Goal: Transaction & Acquisition: Obtain resource

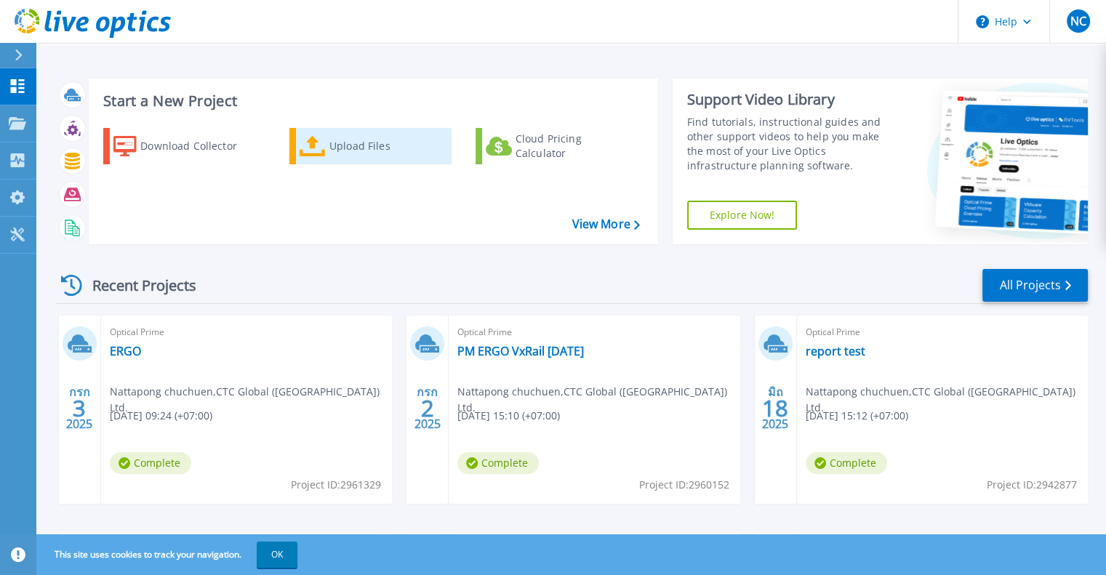
click at [348, 145] on div "Upload Files" at bounding box center [387, 146] width 116 height 29
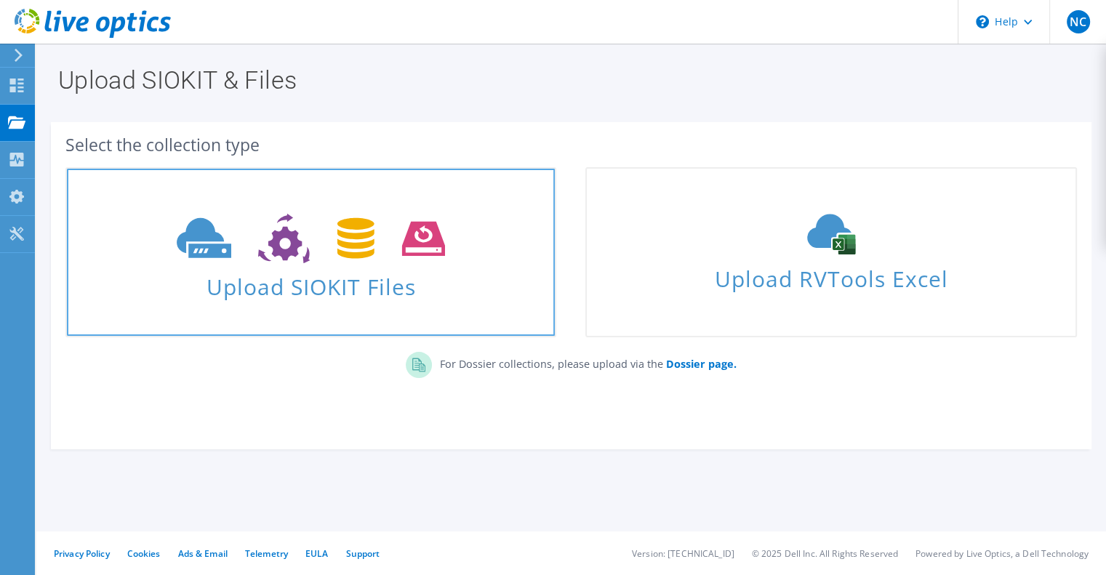
click at [383, 297] on span "Upload SIOKIT Files" at bounding box center [311, 282] width 488 height 31
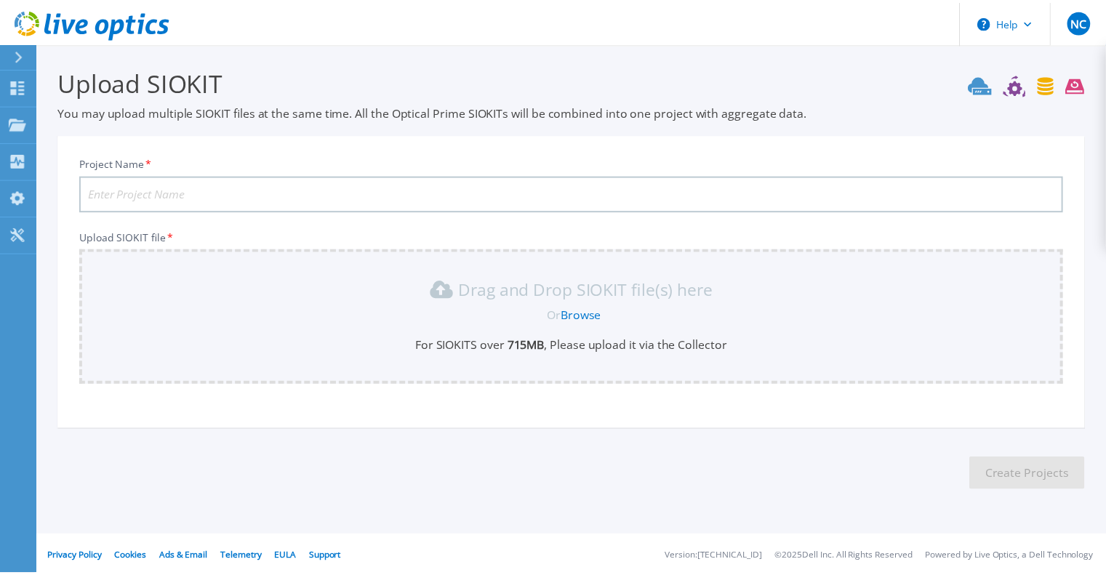
scroll to position [3, 0]
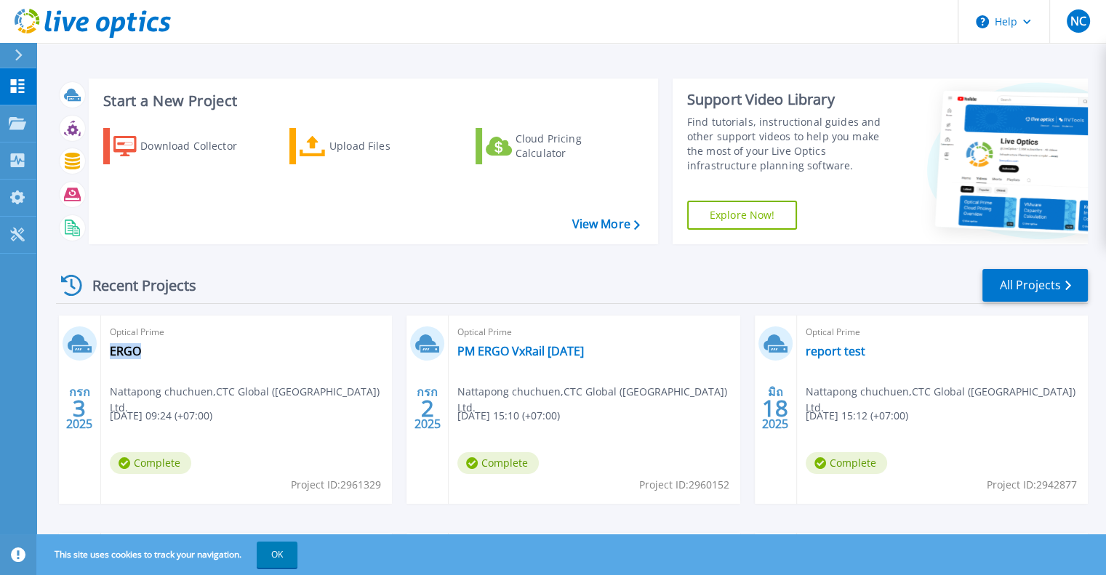
drag, startPoint x: 207, startPoint y: 353, endPoint x: 148, endPoint y: 352, distance: 58.2
click at [148, 352] on div "Optical Prime ERGO Nattapong chuchuen , CTC Global (Thailand) Ltd. 07/03/2025, …" at bounding box center [246, 410] width 291 height 188
copy div "ERGO"
click at [370, 139] on div "Upload Files" at bounding box center [387, 146] width 116 height 29
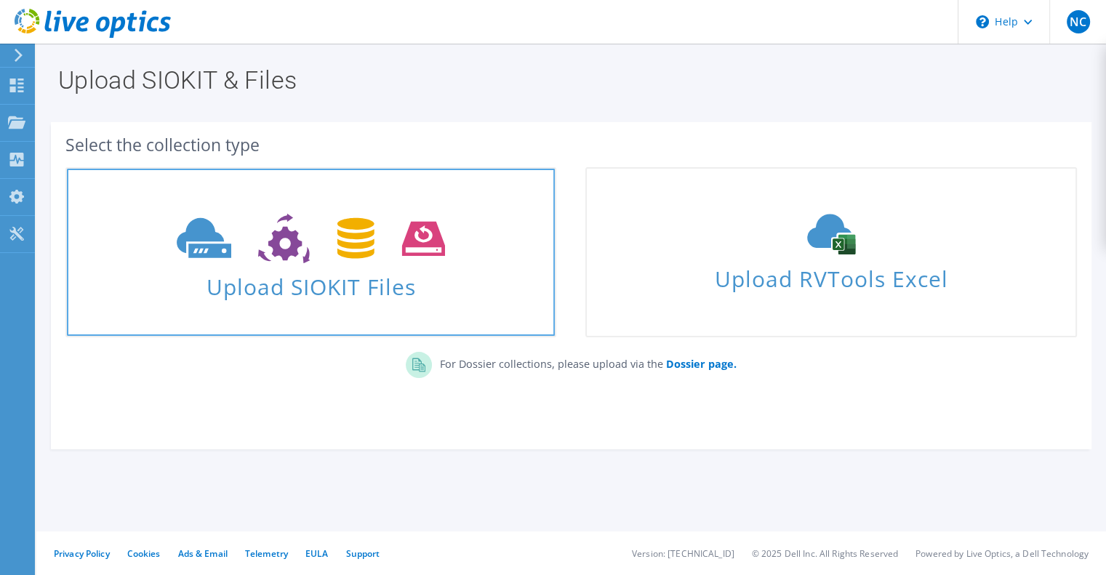
click at [300, 215] on icon at bounding box center [311, 239] width 268 height 50
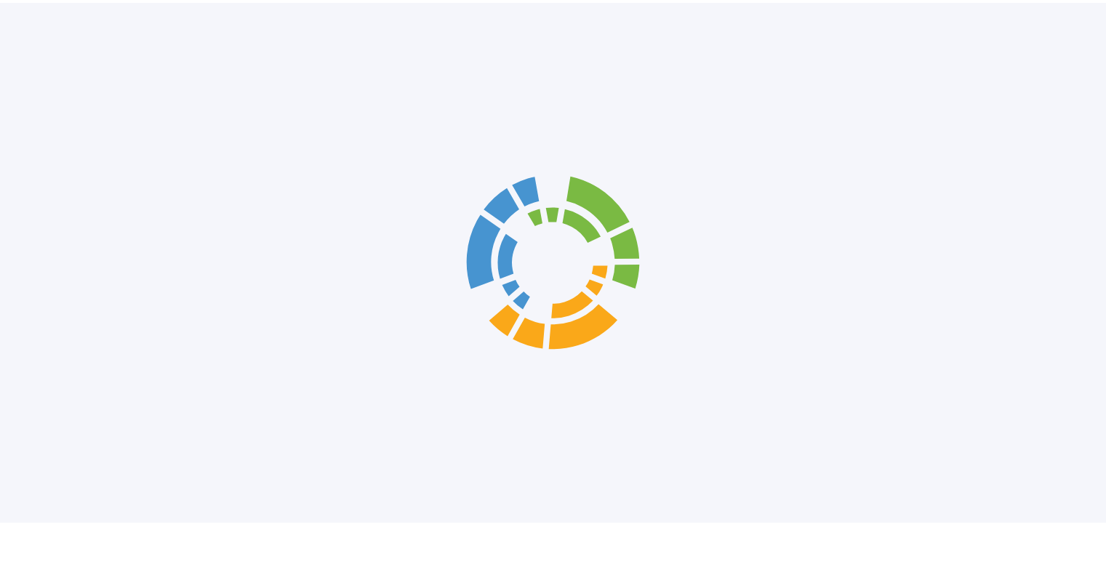
scroll to position [3, 0]
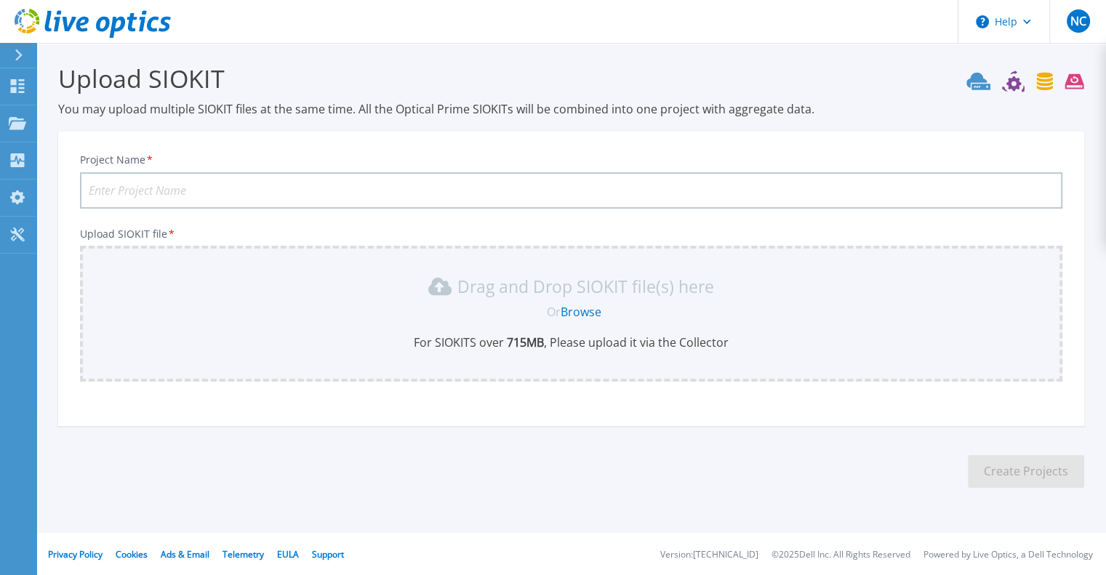
click at [166, 196] on input "Project Name *" at bounding box center [571, 190] width 982 height 36
click at [191, 194] on input "PM ERGO VxRail 25-07-25" at bounding box center [571, 190] width 982 height 36
click at [206, 191] on input "PM ERGO VxRail 02-07-25" at bounding box center [571, 190] width 982 height 36
type input "PM ERGO VxRail [DATE]"
click at [600, 315] on link "Browse" at bounding box center [581, 312] width 41 height 16
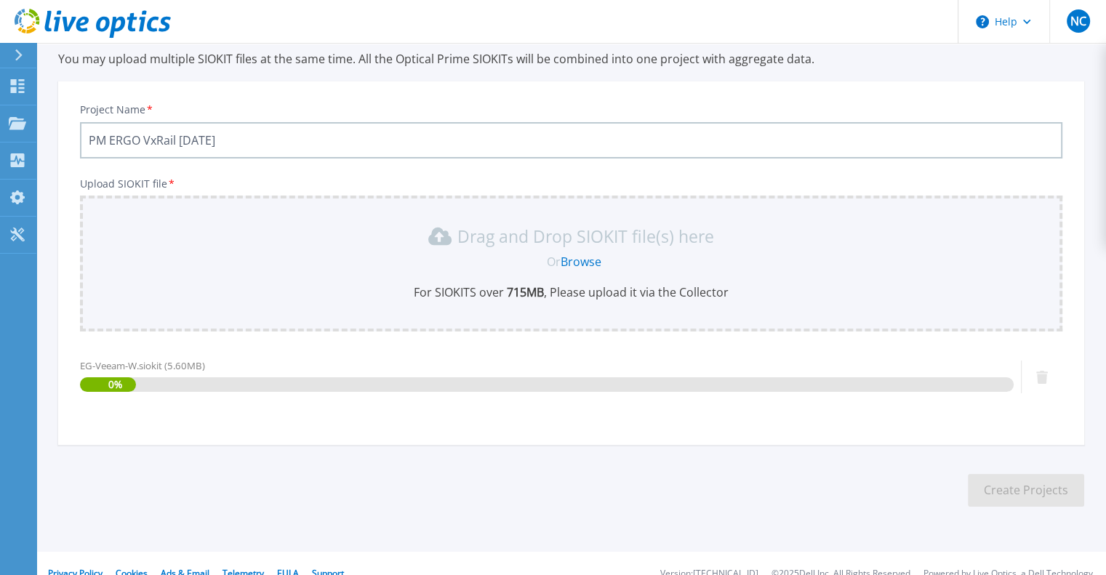
scroll to position [72, 0]
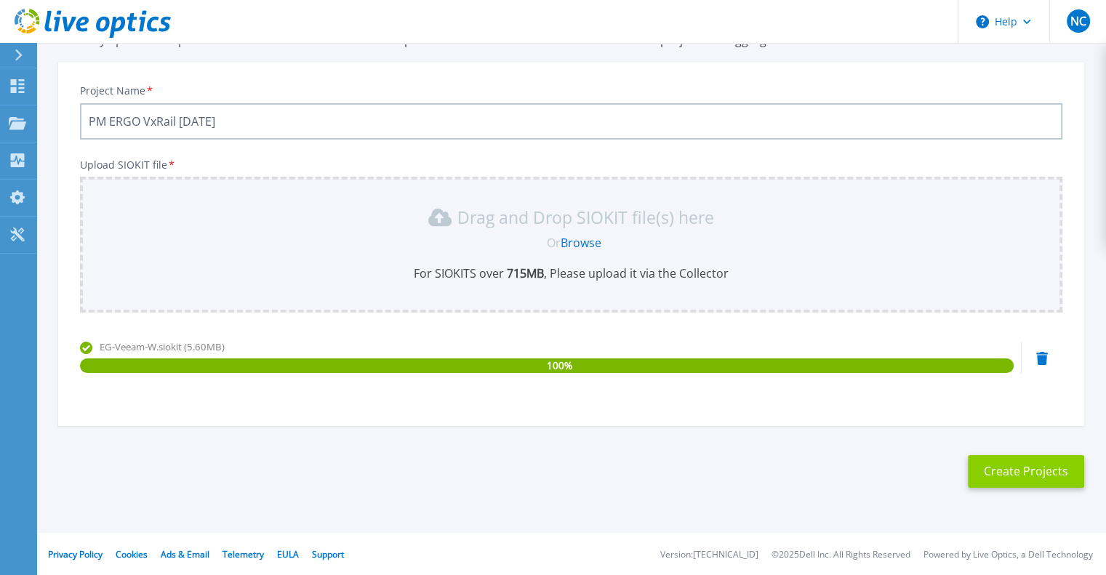
click at [996, 468] on button "Create Projects" at bounding box center [1026, 471] width 116 height 33
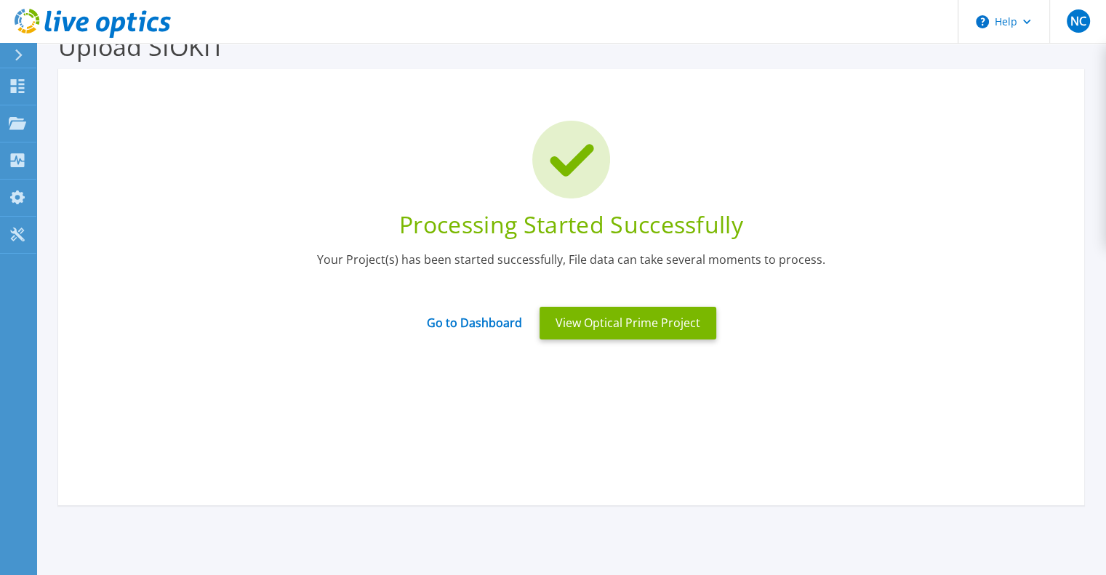
scroll to position [0, 0]
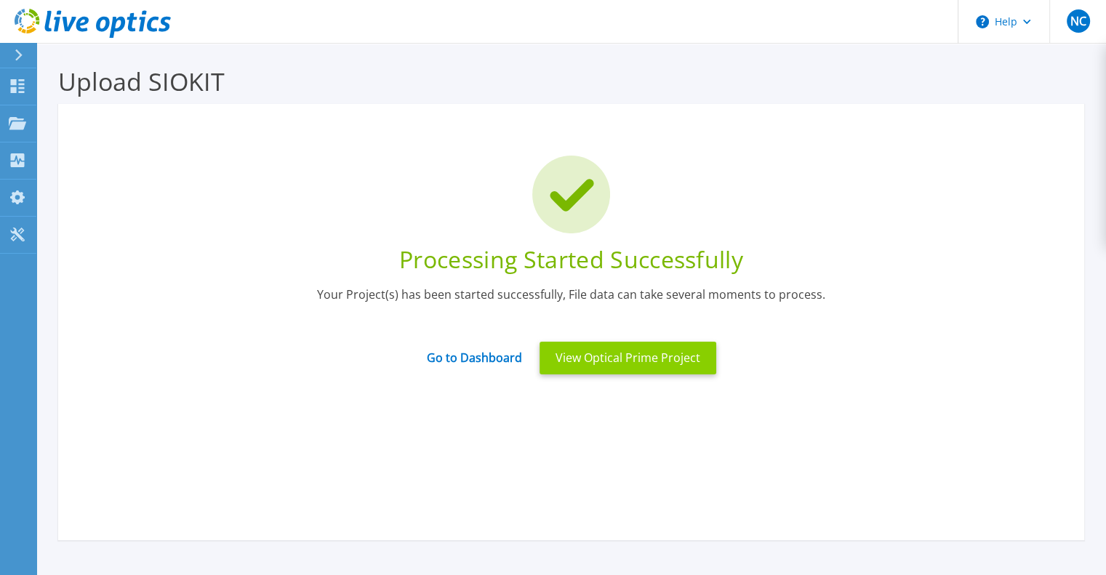
click at [644, 356] on button "View Optical Prime Project" at bounding box center [628, 358] width 177 height 33
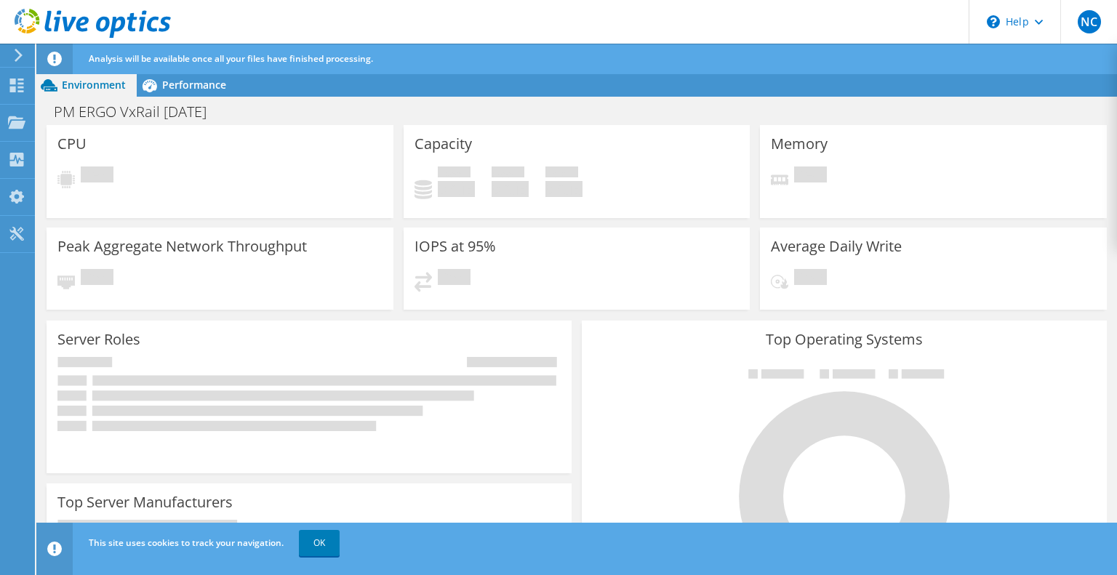
scroll to position [322, 0]
click at [320, 545] on link "OK" at bounding box center [319, 543] width 41 height 26
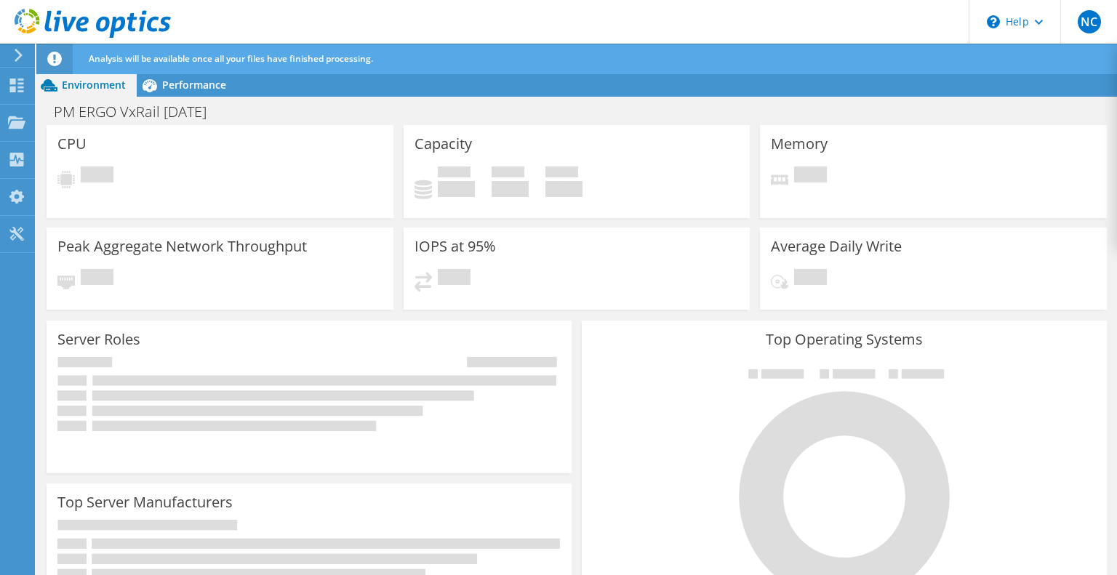
scroll to position [0, 0]
click at [17, 55] on icon at bounding box center [18, 55] width 11 height 13
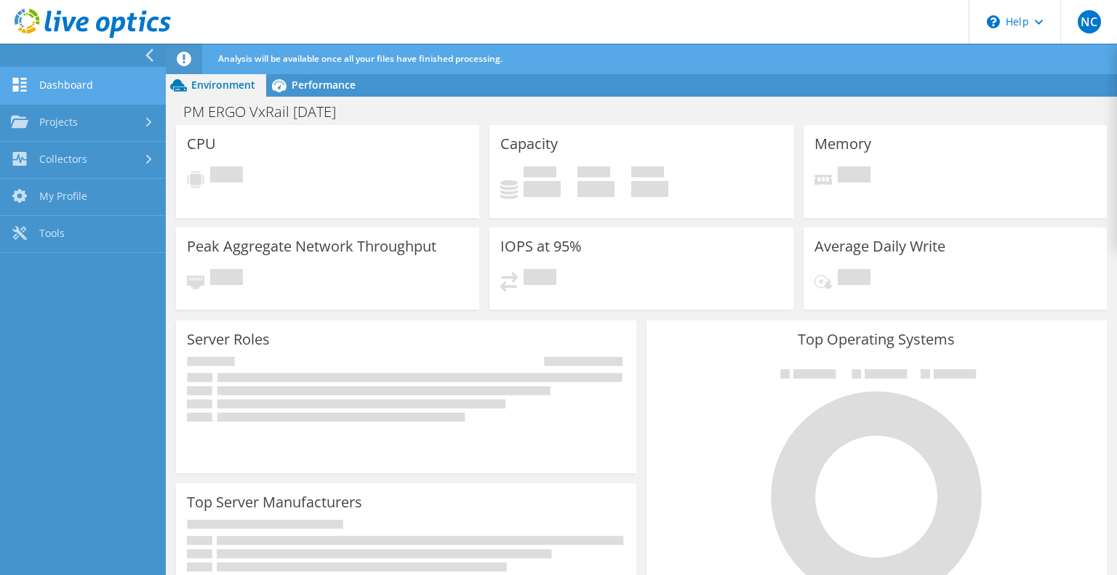
scroll to position [303, 0]
click at [95, 84] on link "Dashboard" at bounding box center [83, 86] width 166 height 37
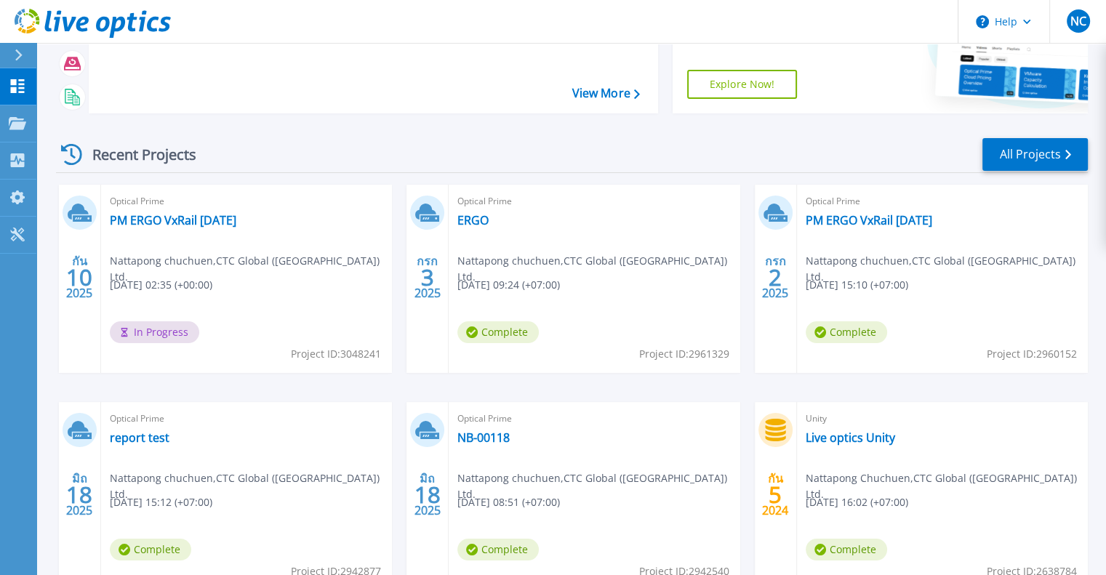
scroll to position [145, 0]
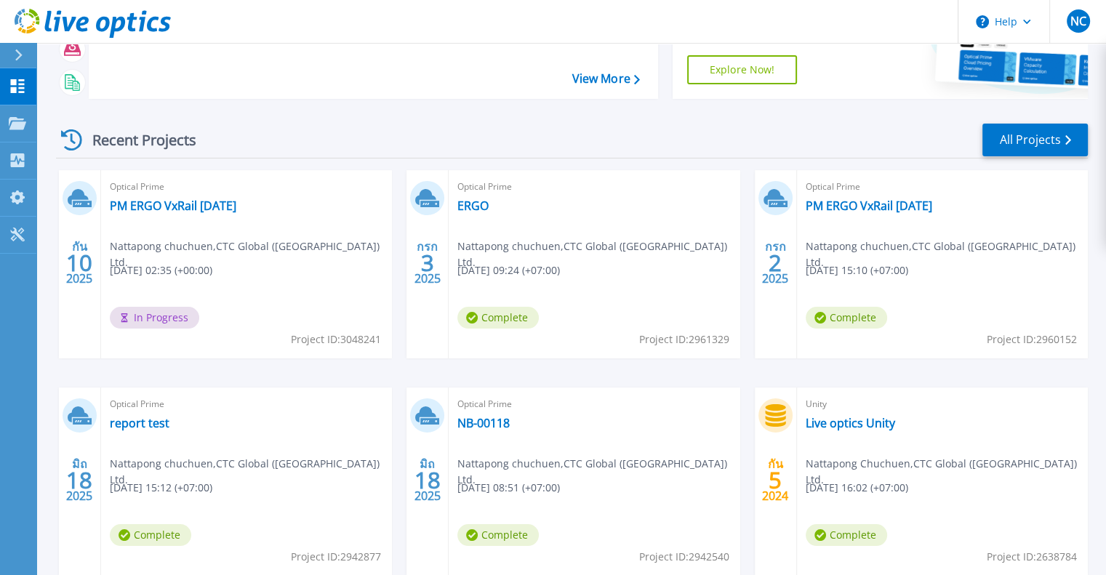
click at [291, 271] on div "Optical Prime PM ERGO VxRail [DATE] Nattapong chuchuen , [GEOGRAPHIC_DATA] Glob…" at bounding box center [246, 264] width 291 height 188
click at [227, 200] on link "PM ERGO VxRail [DATE]" at bounding box center [173, 206] width 127 height 15
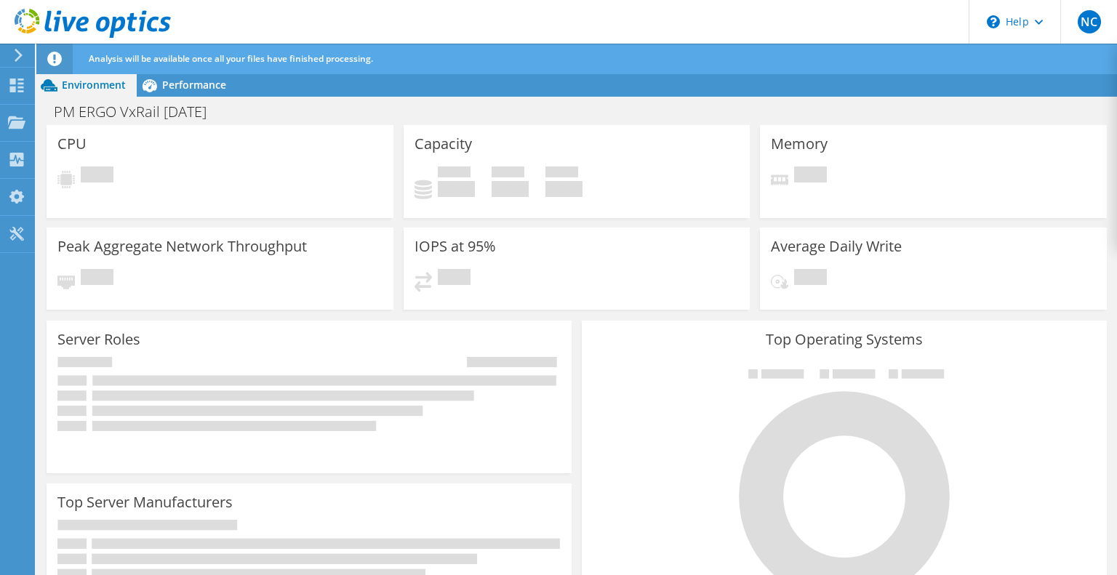
scroll to position [145, 0]
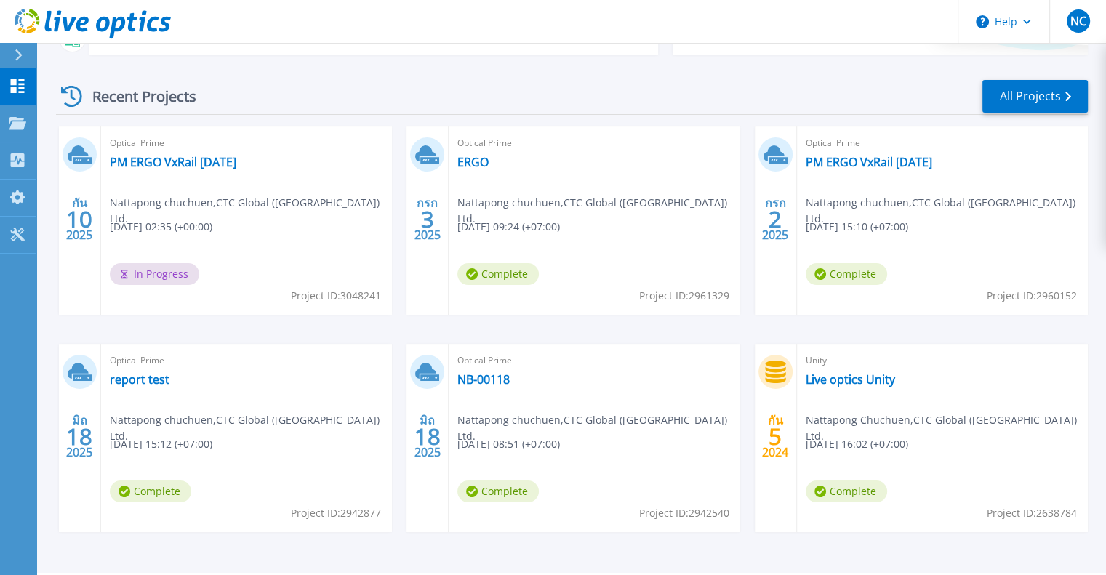
scroll to position [157, 0]
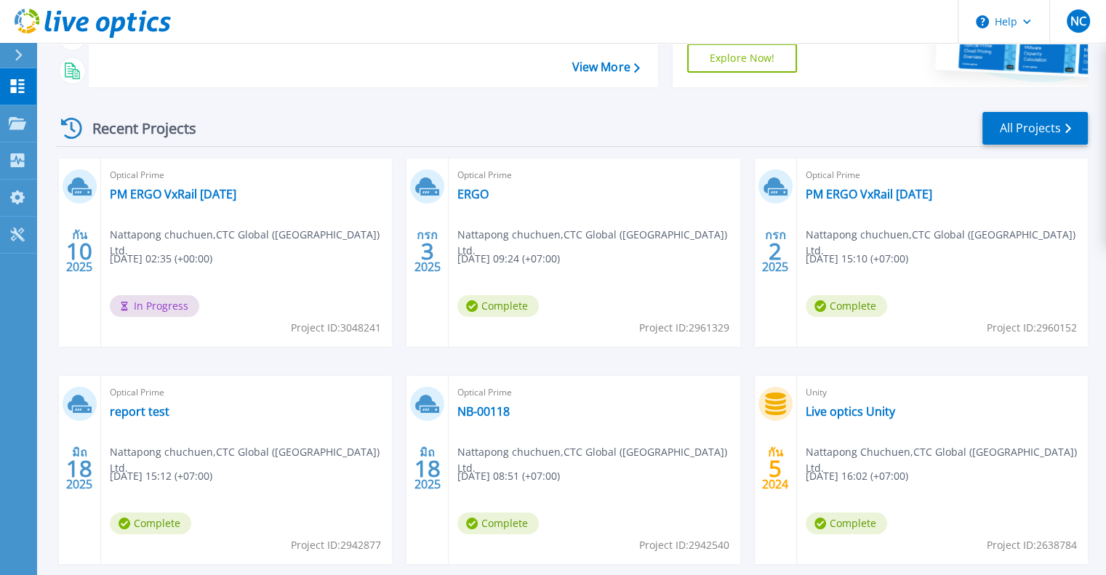
click at [319, 263] on div "Optical Prime PM ERGO VxRail [DATE] Nattapong chuchuen , [GEOGRAPHIC_DATA] Glob…" at bounding box center [246, 253] width 291 height 188
click at [180, 199] on link "PM ERGO VxRail [DATE]" at bounding box center [173, 194] width 127 height 15
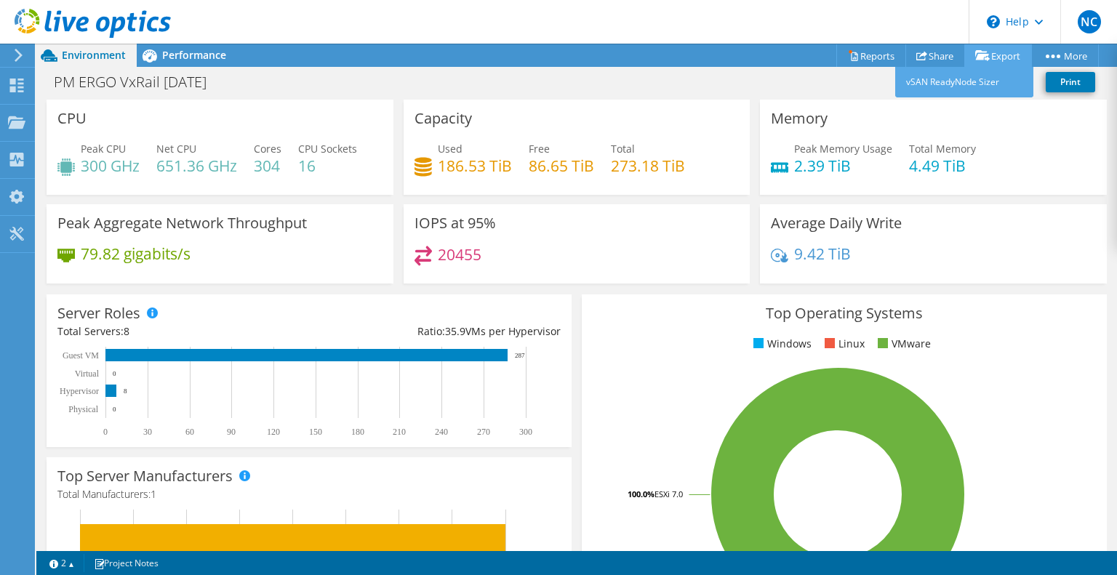
click at [1001, 52] on link "Export" at bounding box center [998, 55] width 68 height 23
click at [887, 52] on link "Reports" at bounding box center [871, 55] width 70 height 23
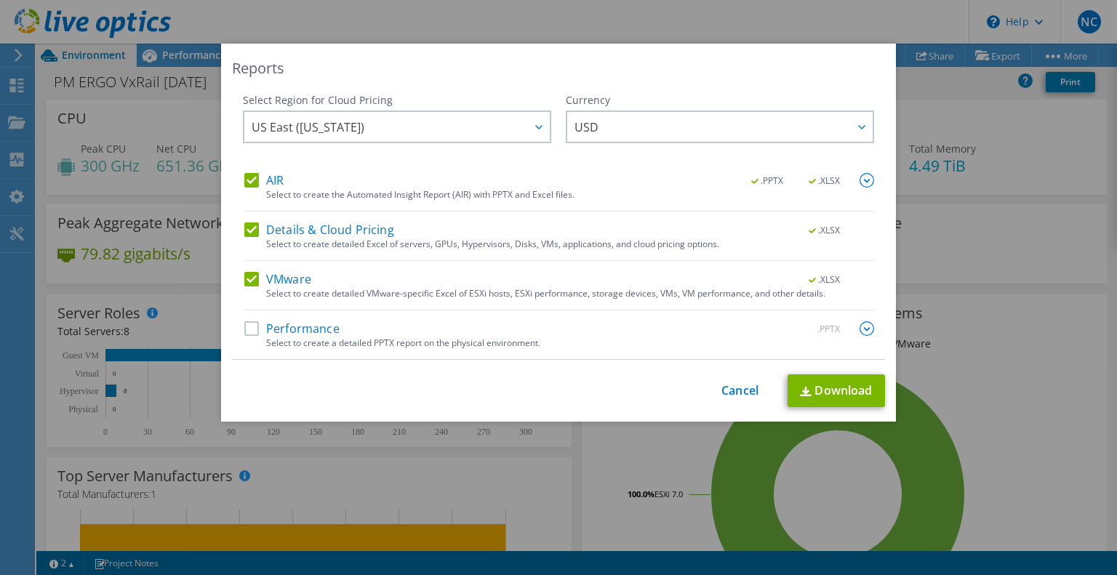
click at [253, 328] on label "Performance" at bounding box center [291, 328] width 95 height 15
click at [0, 0] on input "Performance" at bounding box center [0, 0] width 0 height 0
click at [849, 394] on link "Download" at bounding box center [836, 391] width 97 height 33
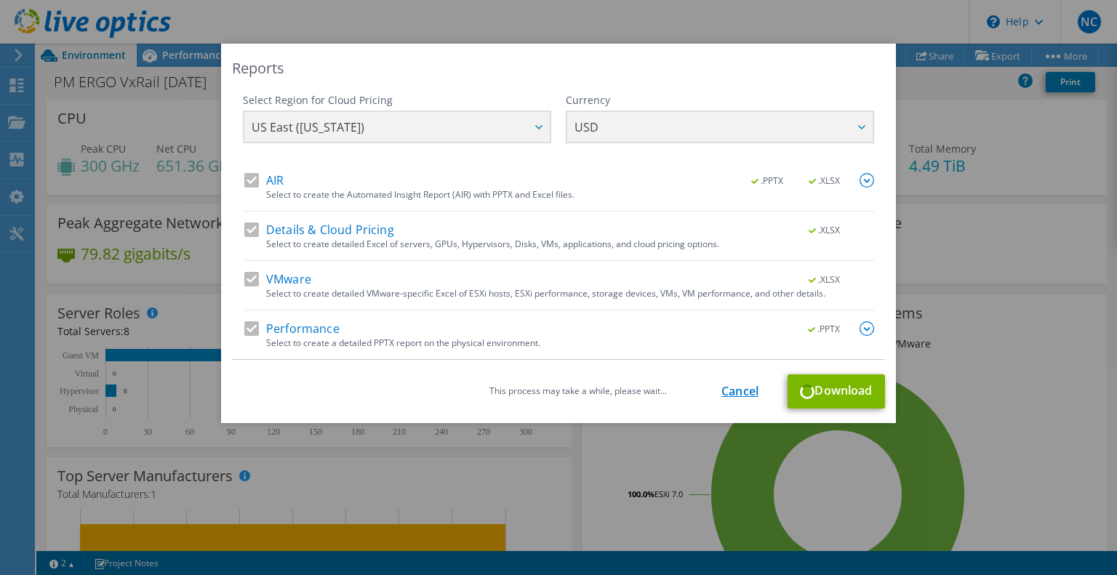
drag, startPoint x: 726, startPoint y: 377, endPoint x: 732, endPoint y: 383, distance: 8.8
click at [726, 377] on div "This process may take a while, please wait... Cancel Download" at bounding box center [558, 392] width 653 height 34
click at [733, 393] on link "Cancel" at bounding box center [739, 392] width 37 height 14
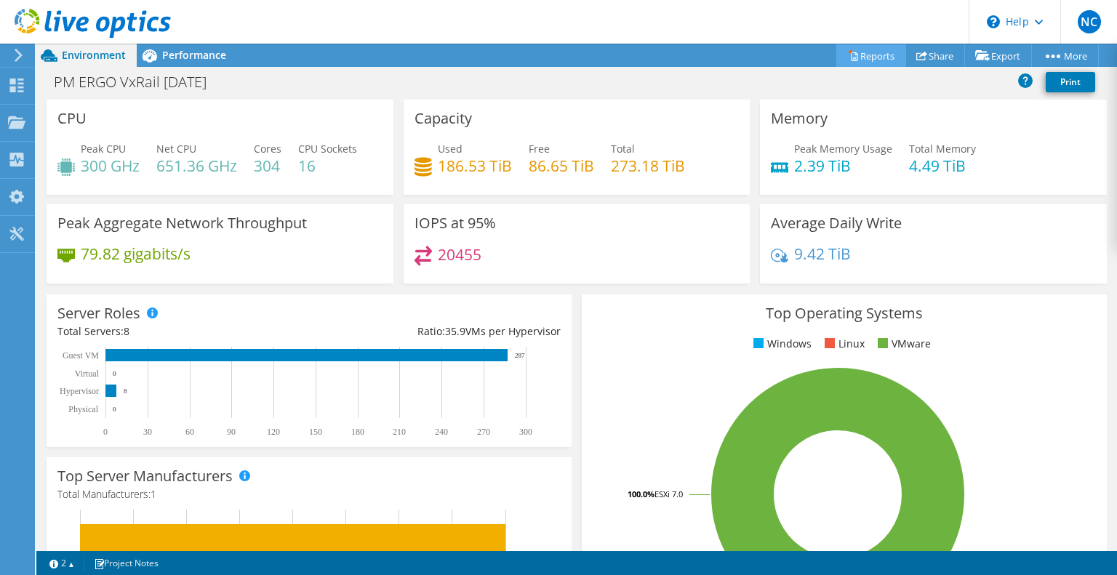
click at [881, 53] on link "Reports" at bounding box center [871, 55] width 70 height 23
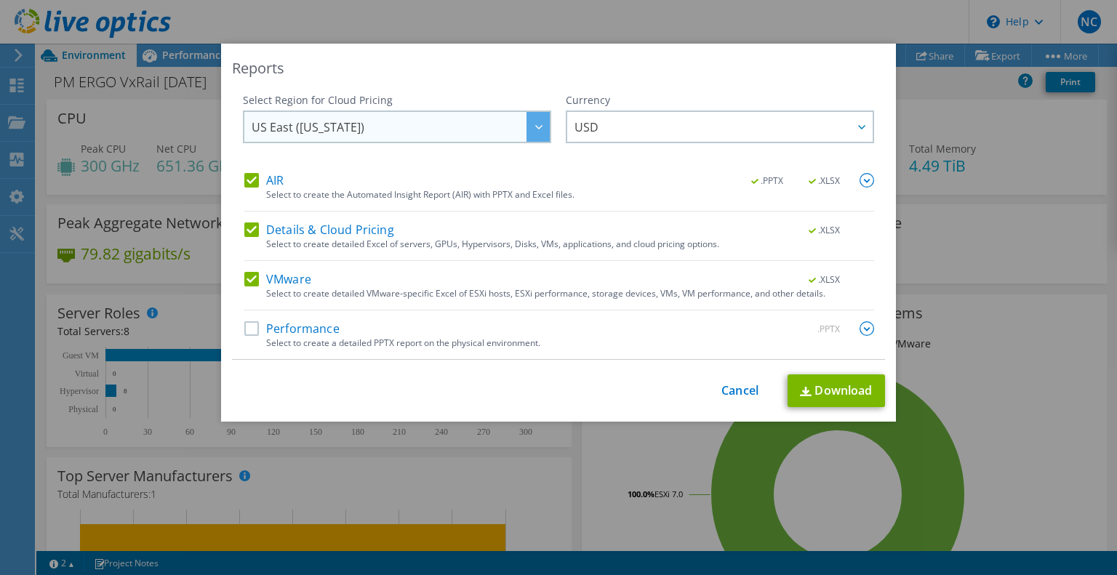
click at [497, 129] on span "US East ([US_STATE])" at bounding box center [401, 127] width 298 height 30
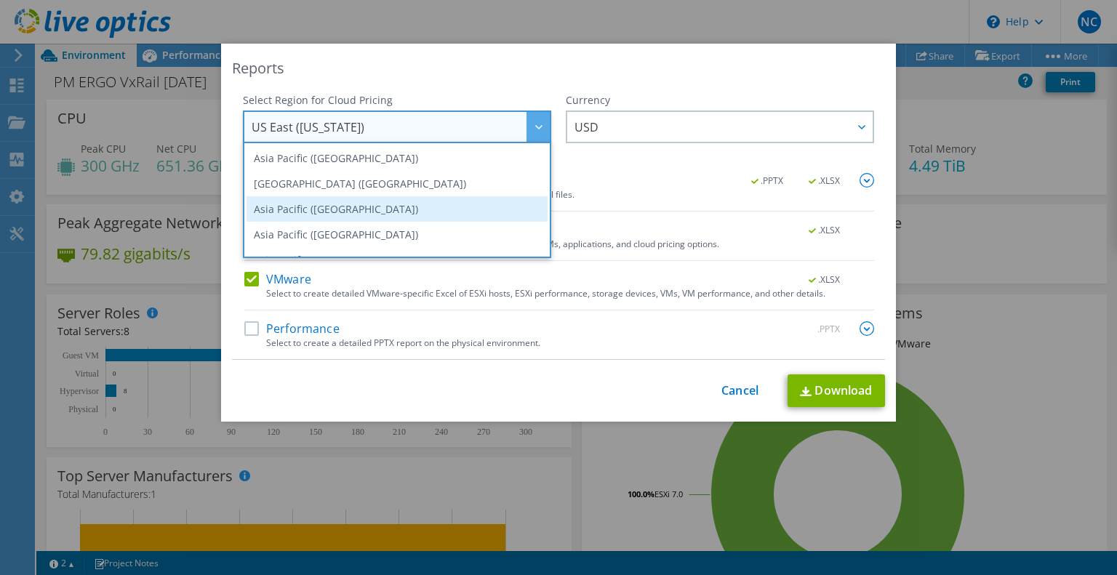
click at [376, 207] on li "Asia Pacific ([GEOGRAPHIC_DATA])" at bounding box center [397, 208] width 301 height 25
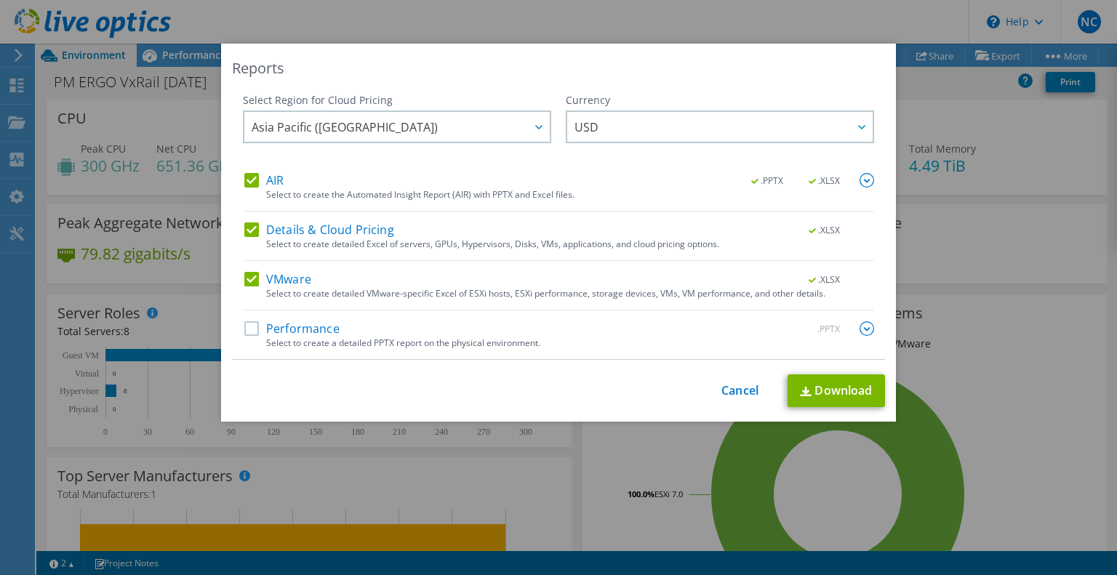
click at [263, 334] on label "Performance" at bounding box center [291, 328] width 95 height 15
click at [0, 0] on input "Performance" at bounding box center [0, 0] width 0 height 0
drag, startPoint x: 838, startPoint y: 392, endPoint x: 838, endPoint y: 383, distance: 8.8
click at [837, 392] on link "Download" at bounding box center [836, 391] width 97 height 33
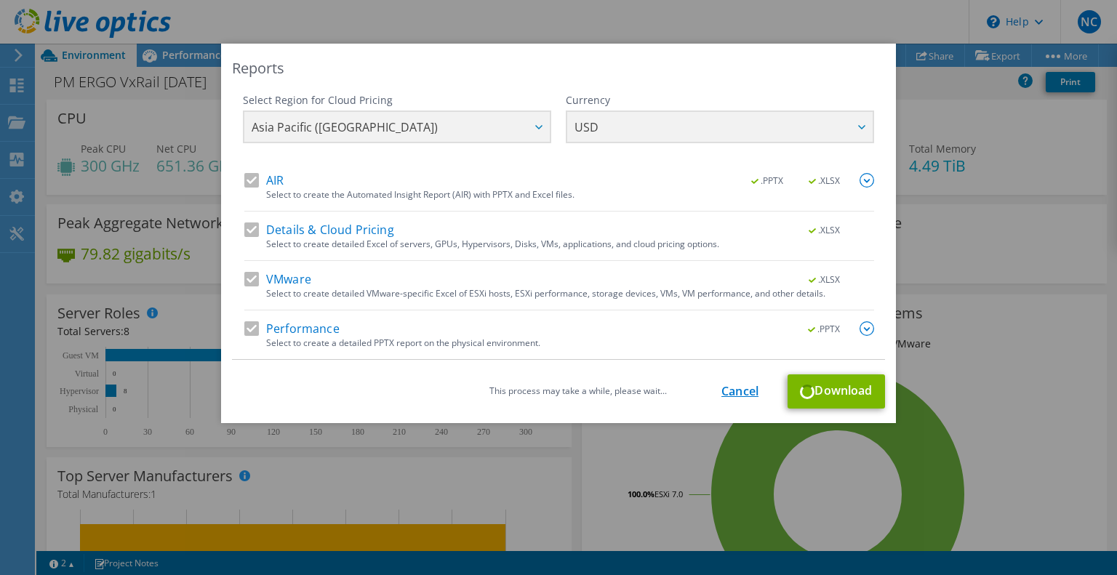
click at [724, 390] on link "Cancel" at bounding box center [739, 392] width 37 height 14
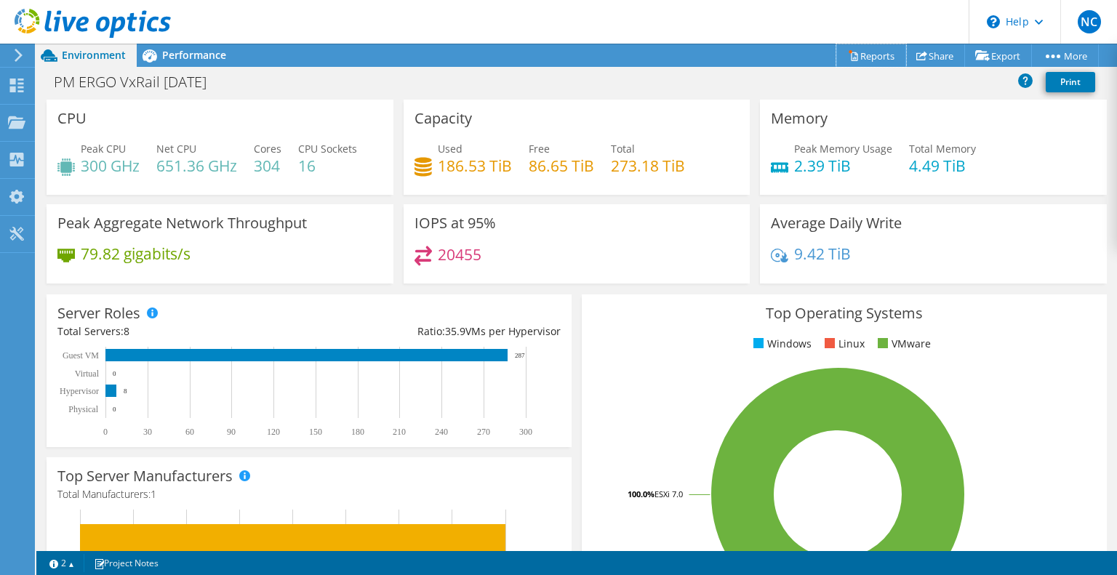
drag, startPoint x: 873, startPoint y: 55, endPoint x: 542, endPoint y: 170, distance: 349.8
click at [873, 55] on link "Reports" at bounding box center [871, 55] width 70 height 23
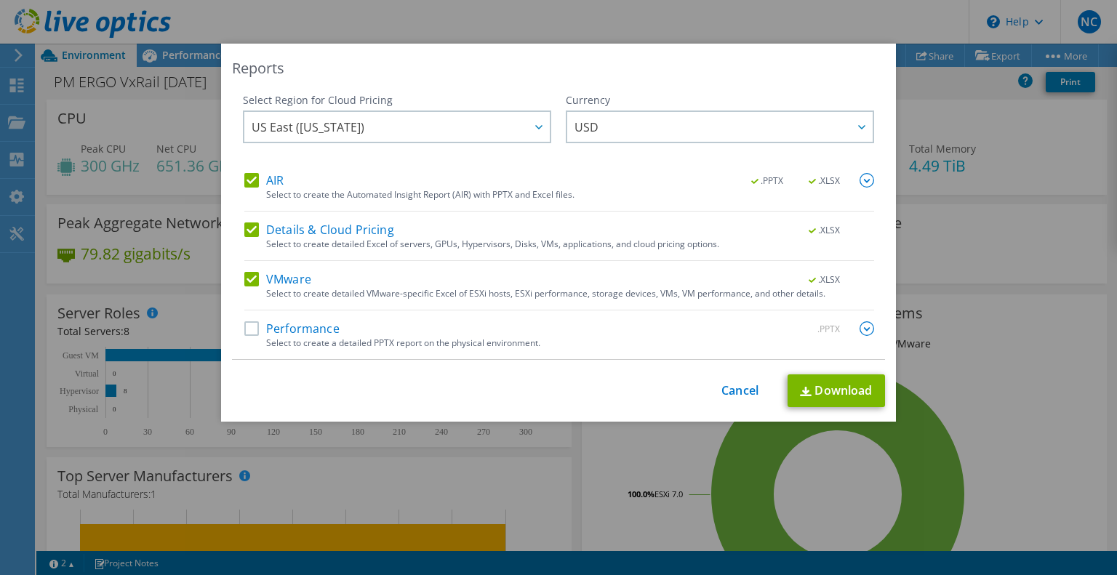
click at [639, 150] on div "Currency ARS AUD BRL CAD CHF CLP CNY DKK EUR GBP HKD HUF INR JPY MXN MYR NOK NZ…" at bounding box center [720, 133] width 308 height 80
click at [657, 116] on span "USD" at bounding box center [723, 127] width 298 height 30
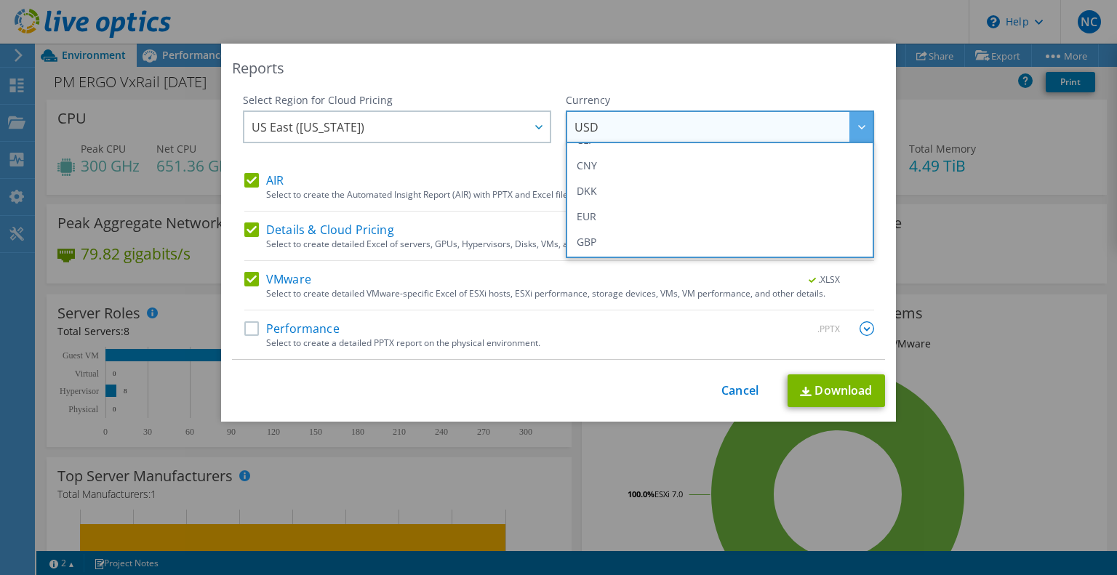
scroll to position [526, 0]
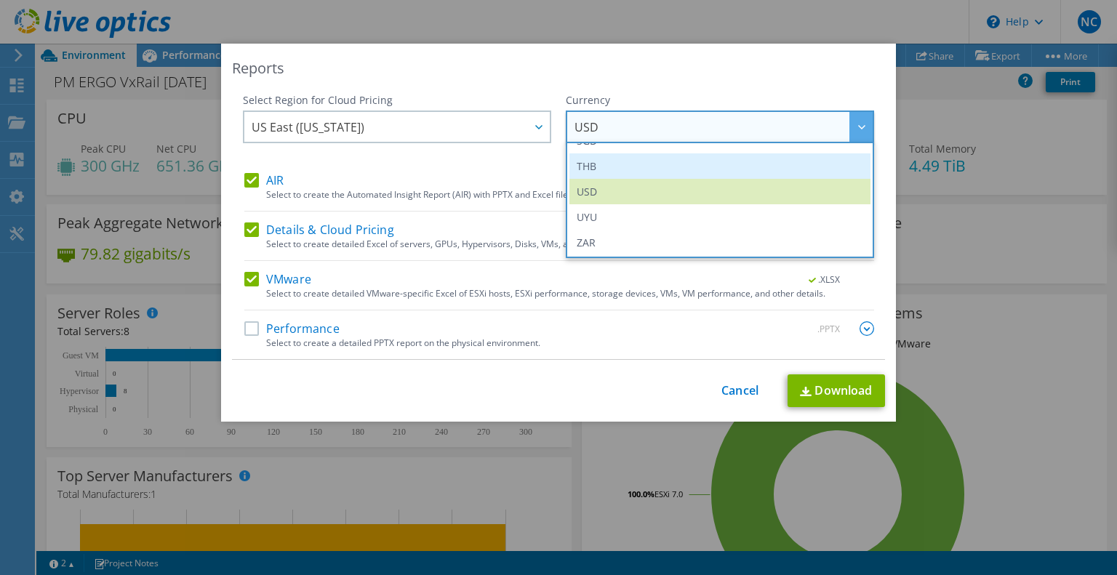
click at [639, 160] on li "THB" at bounding box center [719, 165] width 301 height 25
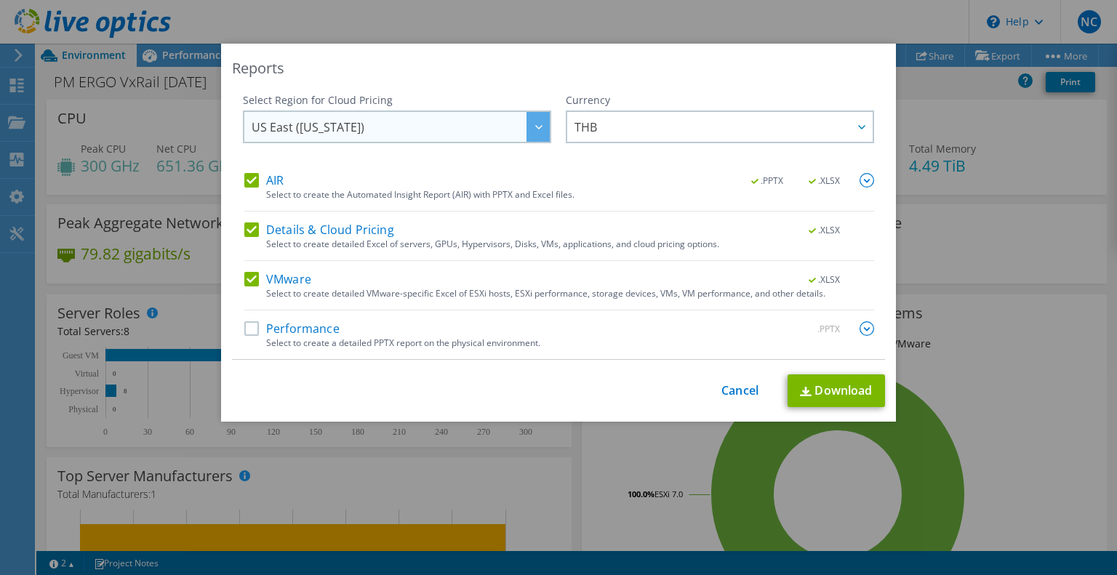
click at [526, 121] on div at bounding box center [537, 127] width 23 height 30
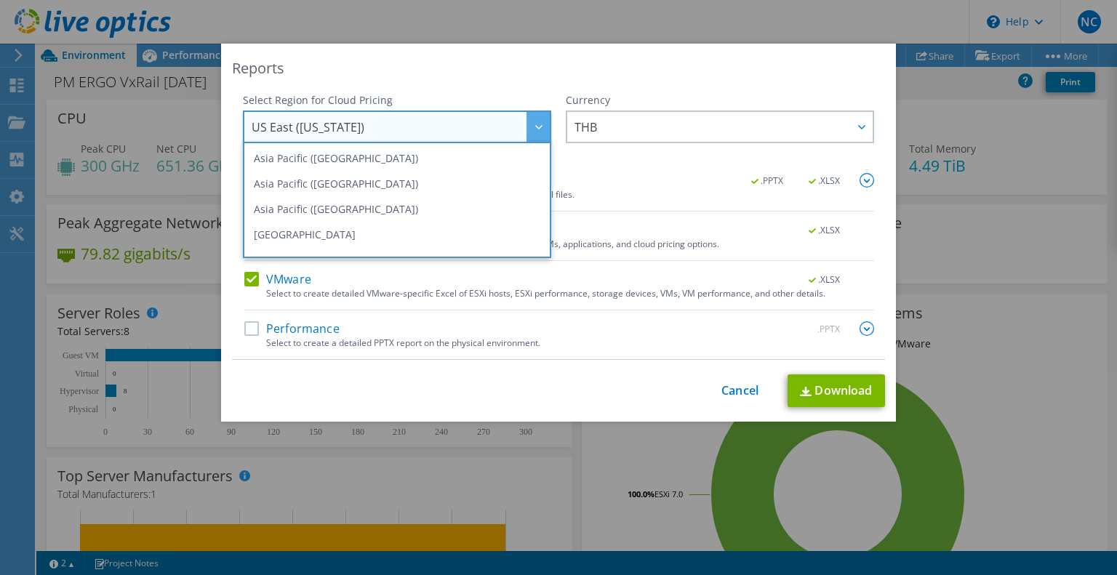
scroll to position [0, 0]
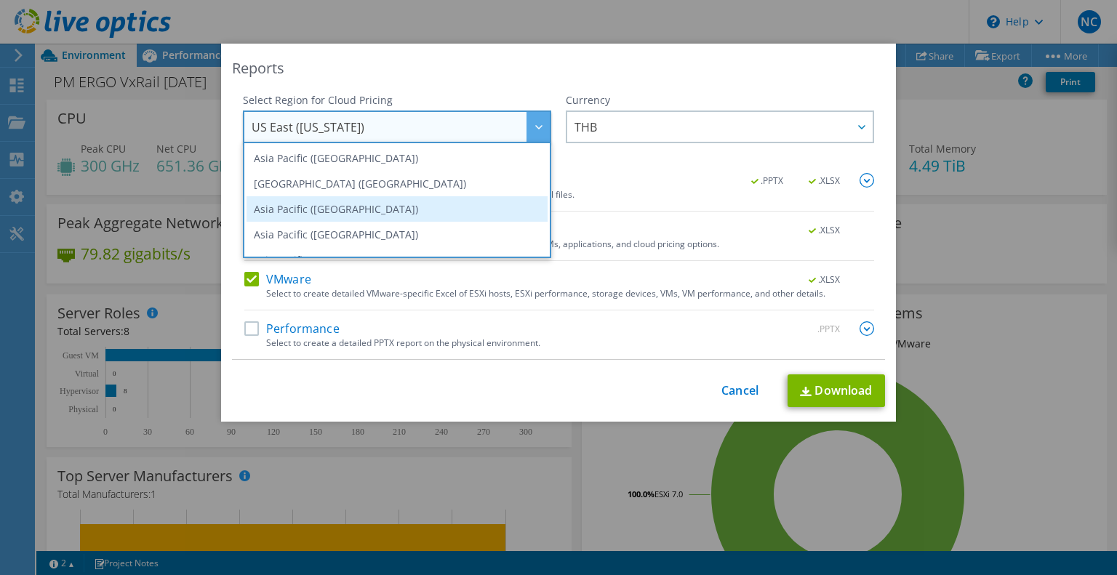
click at [387, 217] on li "Asia Pacific (Seoul)" at bounding box center [397, 208] width 301 height 25
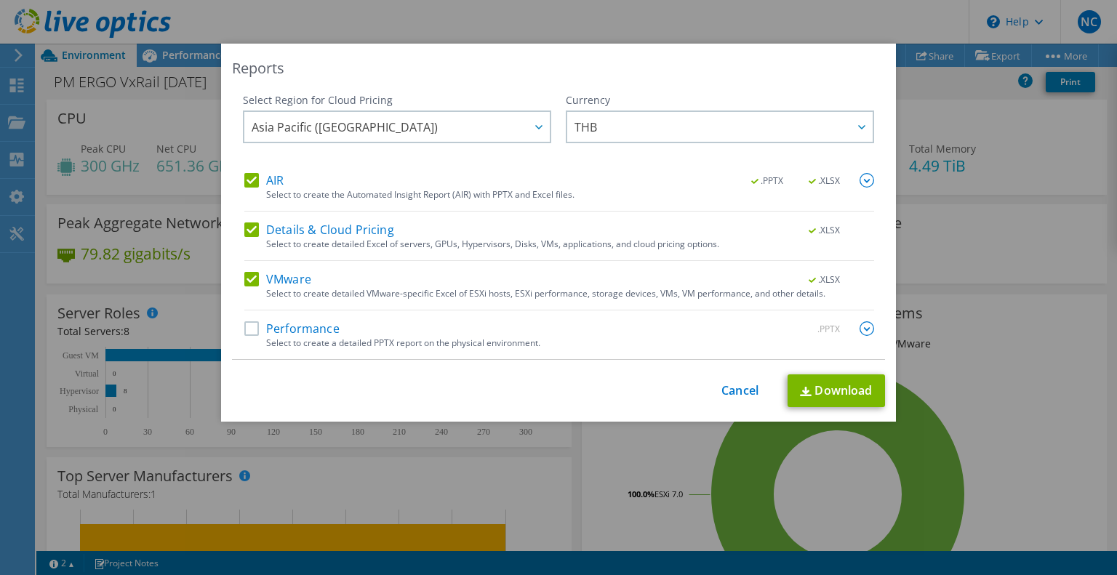
click at [292, 324] on label "Performance" at bounding box center [291, 328] width 95 height 15
click at [0, 0] on input "Performance" at bounding box center [0, 0] width 0 height 0
click at [817, 389] on link "Download" at bounding box center [836, 391] width 97 height 33
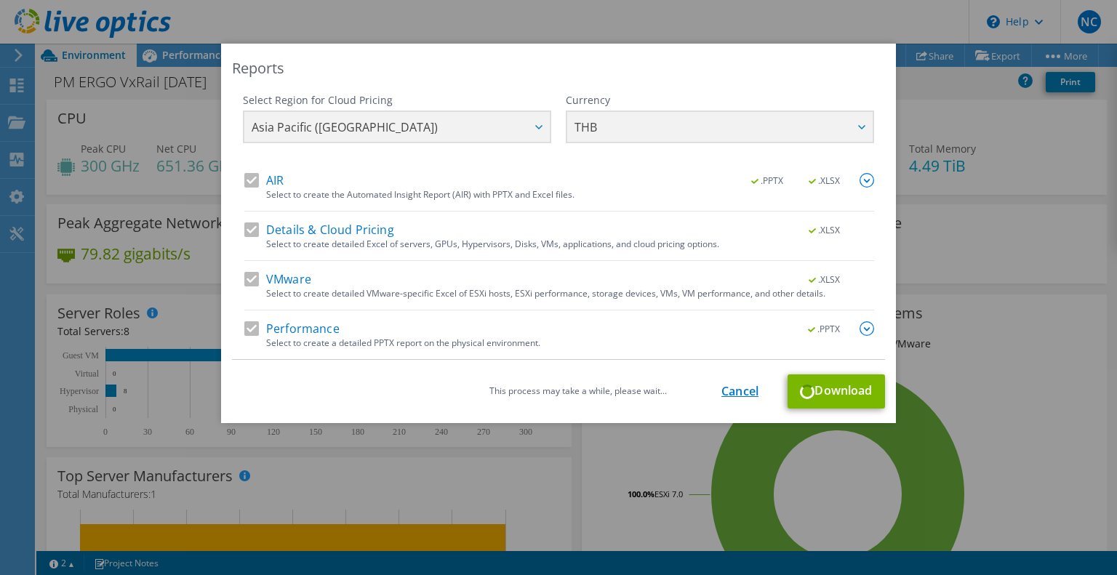
click at [729, 390] on link "Cancel" at bounding box center [739, 392] width 37 height 14
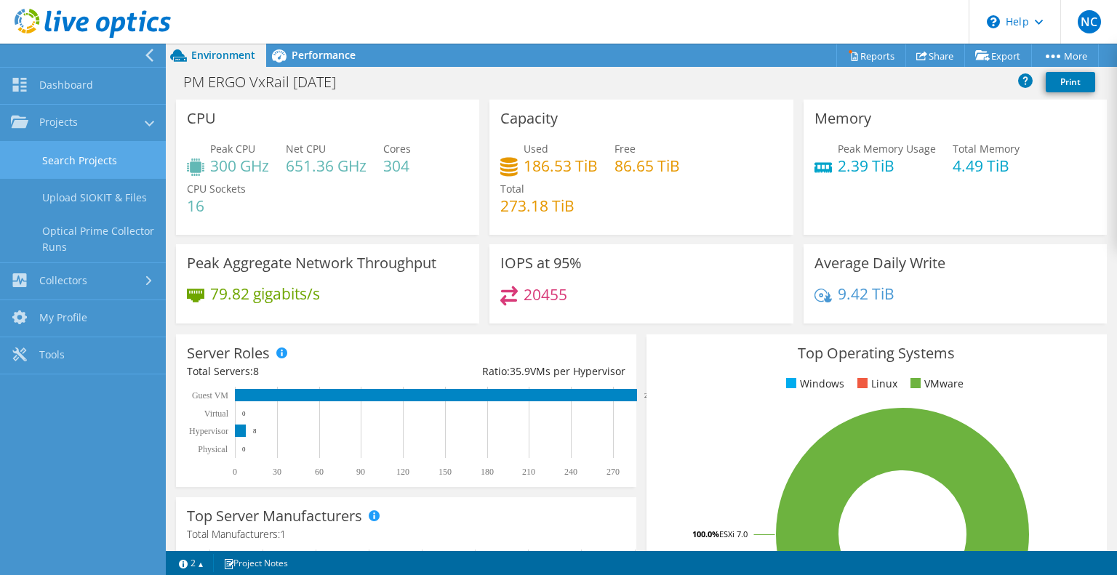
click at [105, 164] on link "Search Projects" at bounding box center [83, 160] width 166 height 37
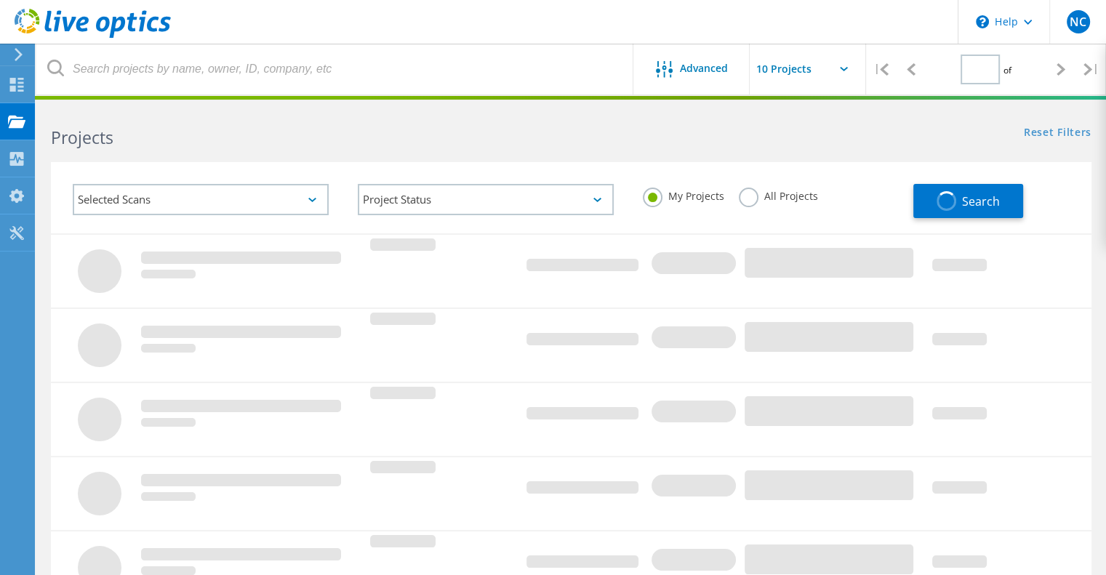
type input "1"
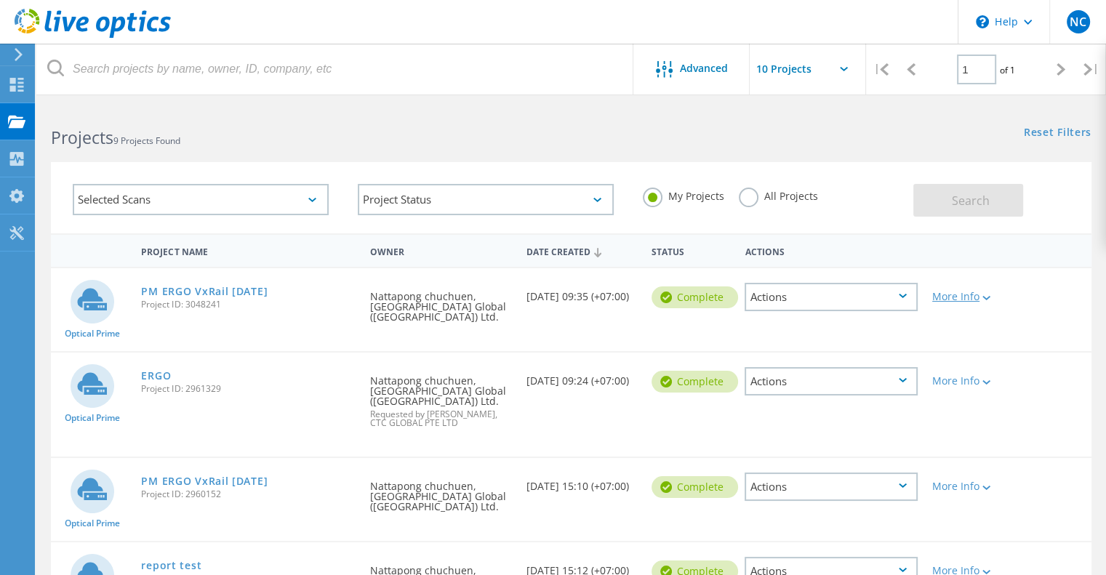
click at [990, 294] on div at bounding box center [985, 297] width 11 height 9
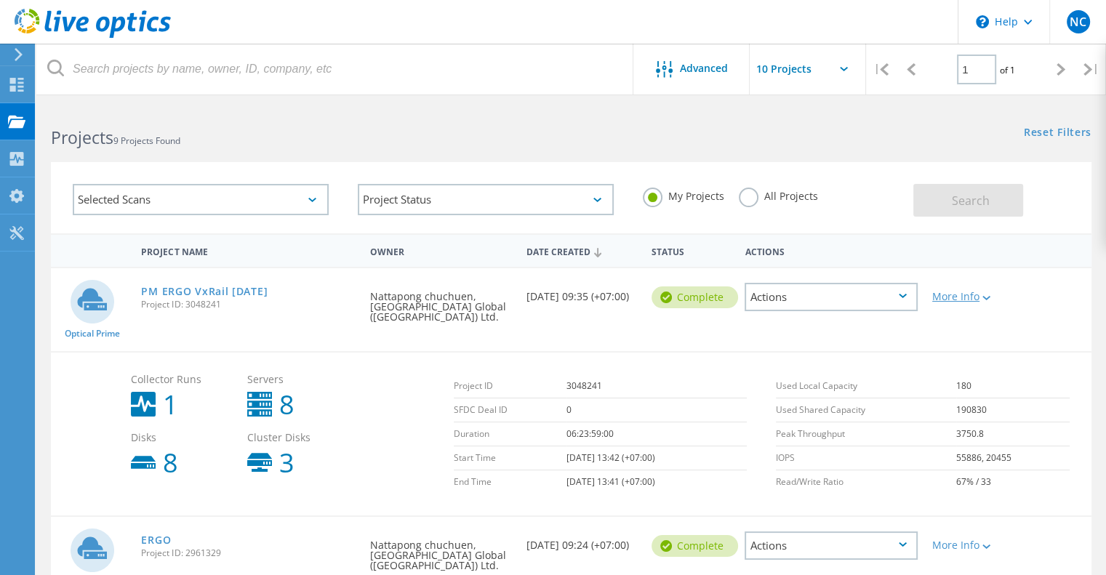
click at [990, 294] on div at bounding box center [985, 297] width 11 height 9
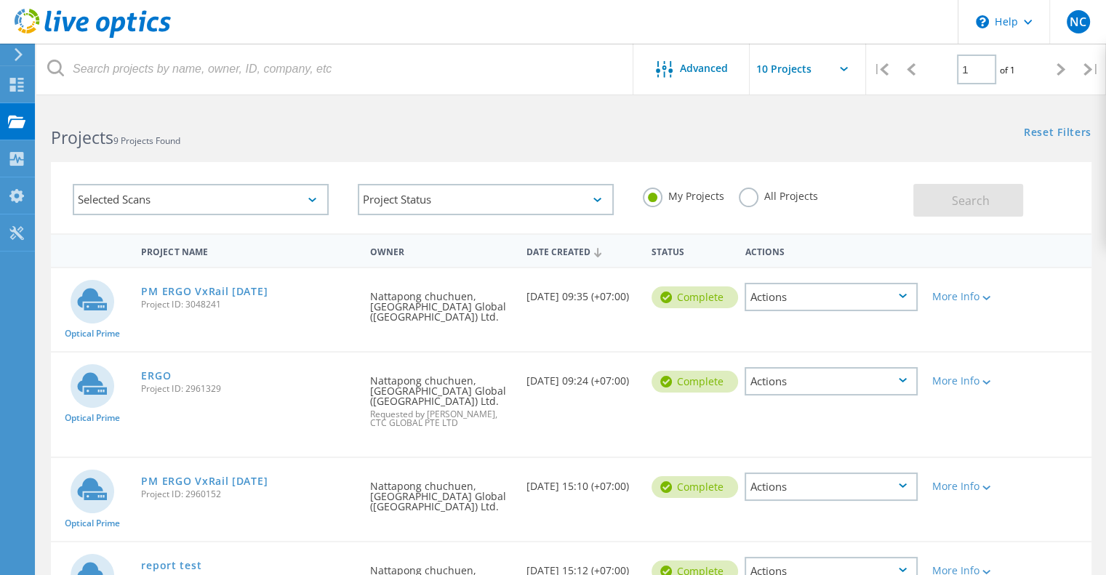
click at [905, 289] on div "Actions" at bounding box center [831, 297] width 173 height 28
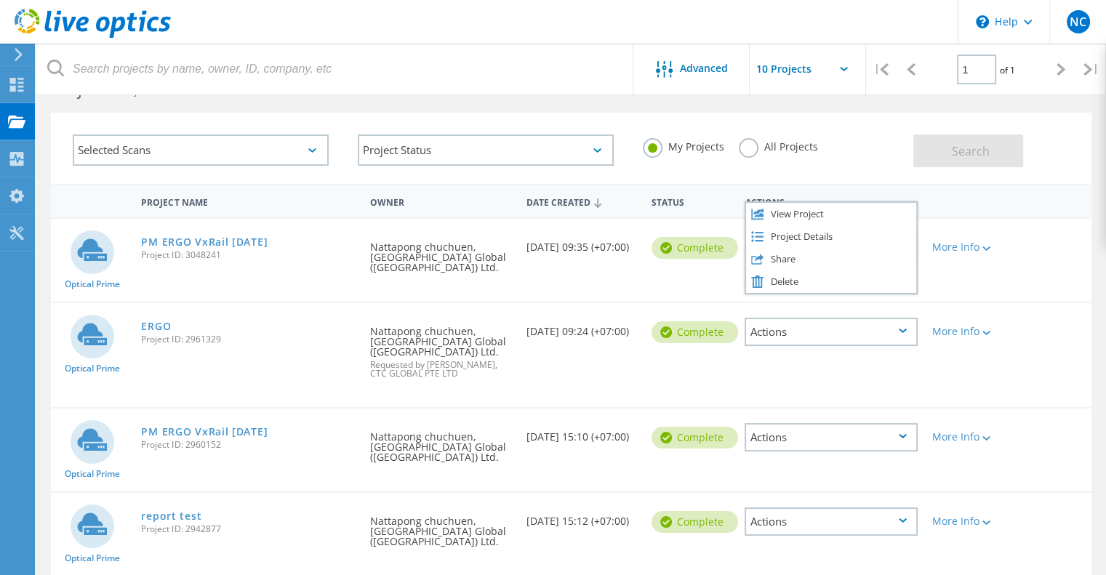
scroll to position [73, 0]
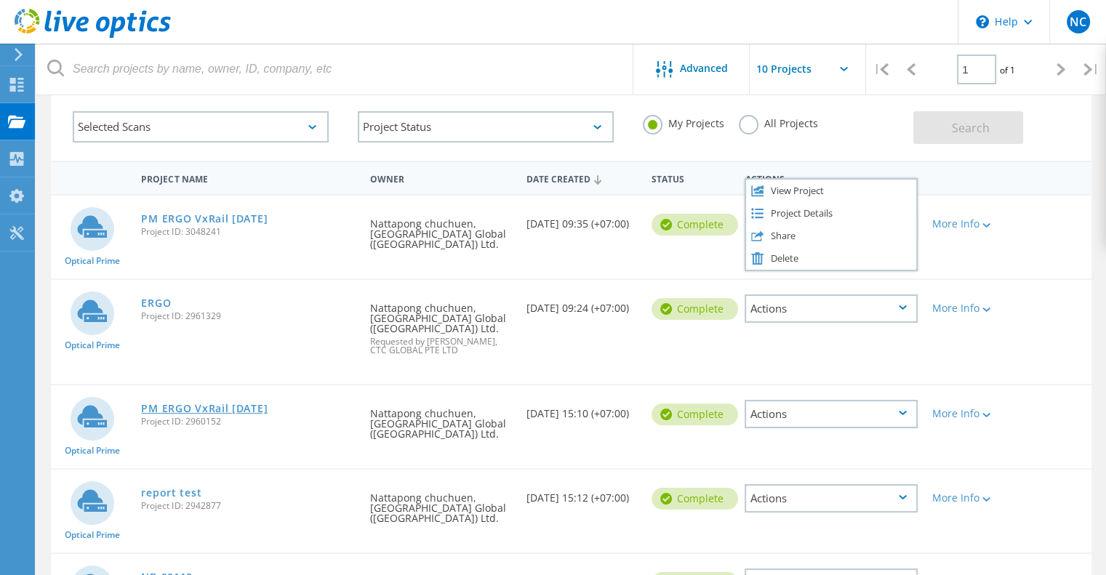
click at [220, 404] on link "PM ERGO VxRail [DATE]" at bounding box center [204, 409] width 127 height 10
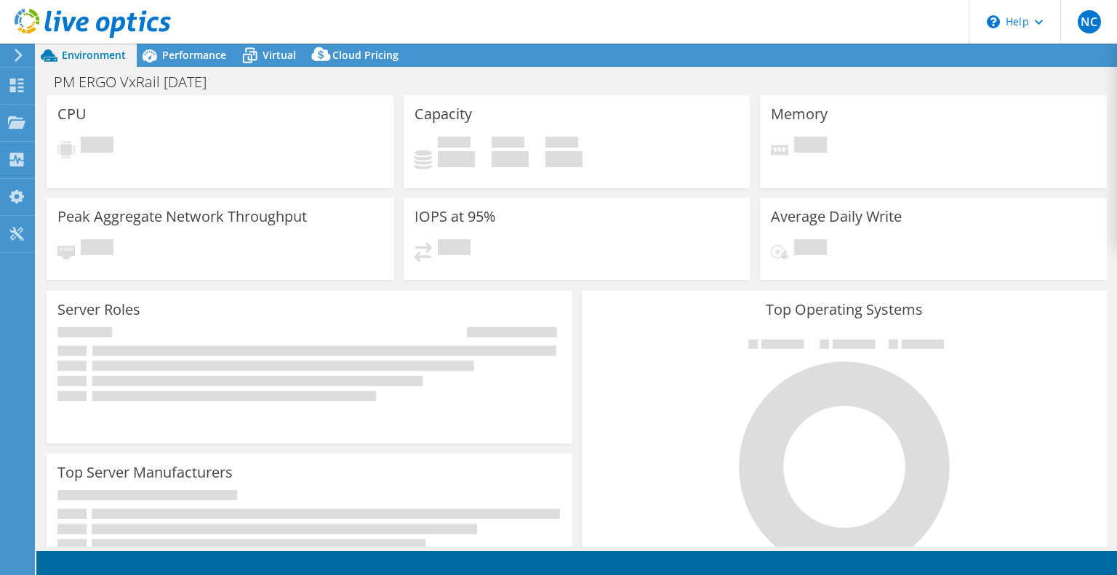
select select "[GEOGRAPHIC_DATA]"
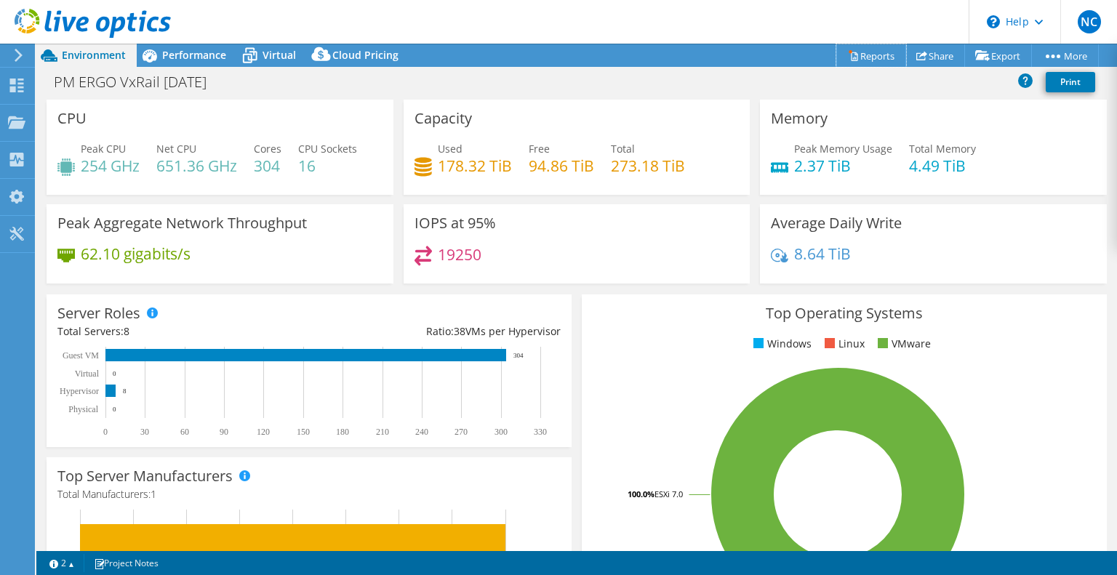
click at [862, 57] on link "Reports" at bounding box center [871, 55] width 70 height 23
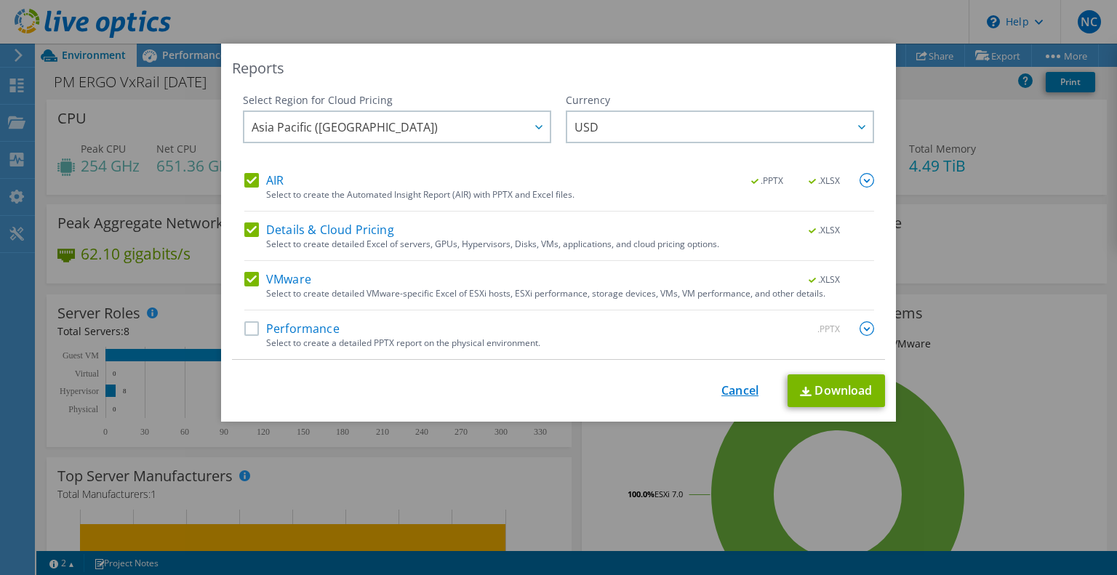
click at [733, 392] on link "Cancel" at bounding box center [739, 391] width 37 height 14
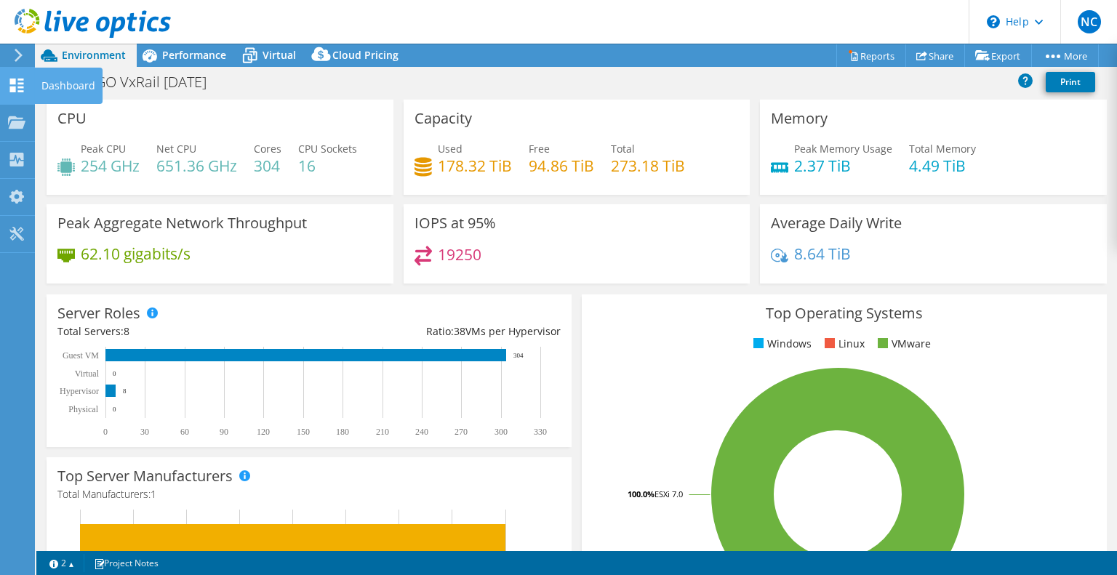
click at [12, 81] on use at bounding box center [17, 86] width 14 height 14
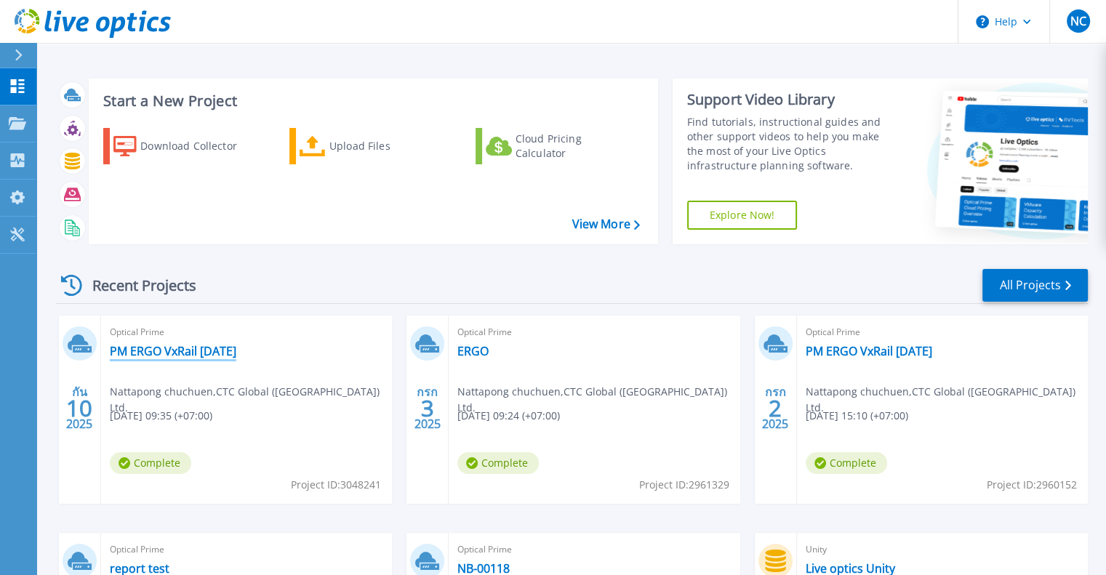
click at [208, 354] on link "PM ERGO VxRail [DATE]" at bounding box center [173, 351] width 127 height 15
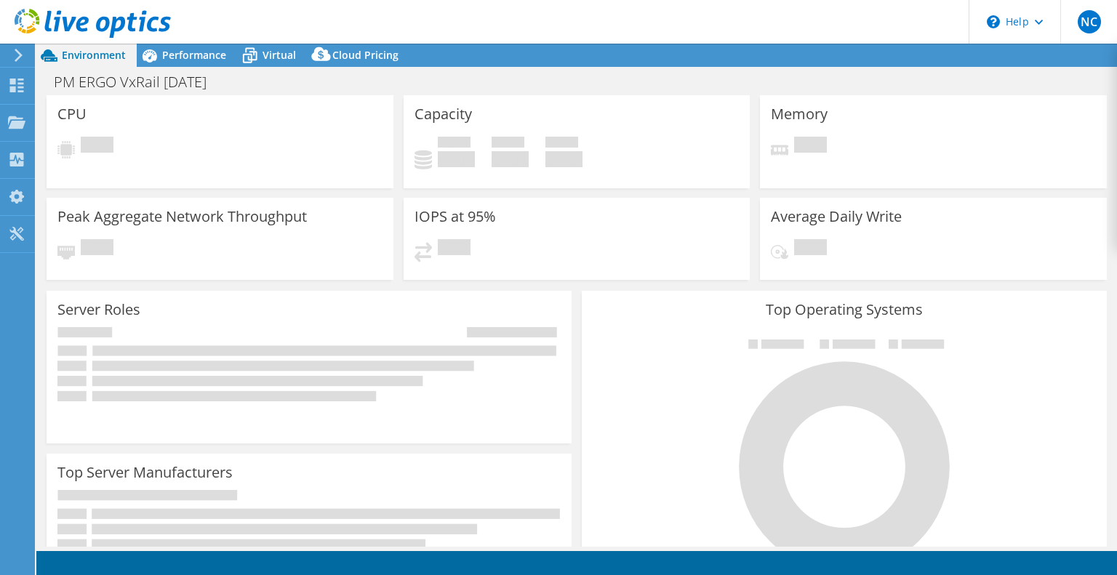
select select "[GEOGRAPHIC_DATA]"
select select "THB"
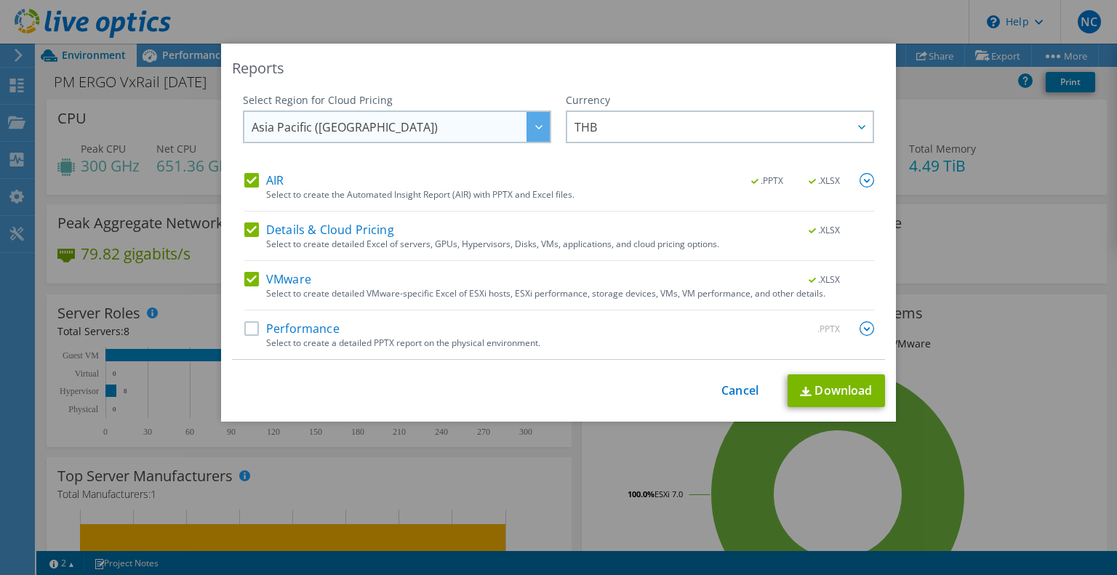
click at [494, 135] on span "Asia Pacific ([GEOGRAPHIC_DATA])" at bounding box center [401, 127] width 298 height 30
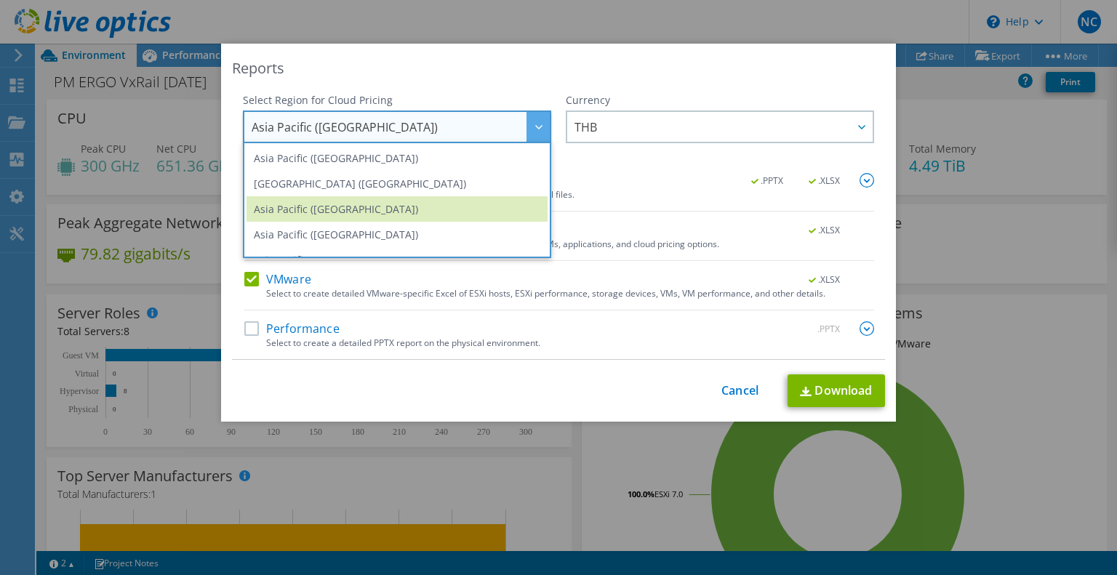
click at [584, 77] on div "Reports" at bounding box center [558, 68] width 653 height 20
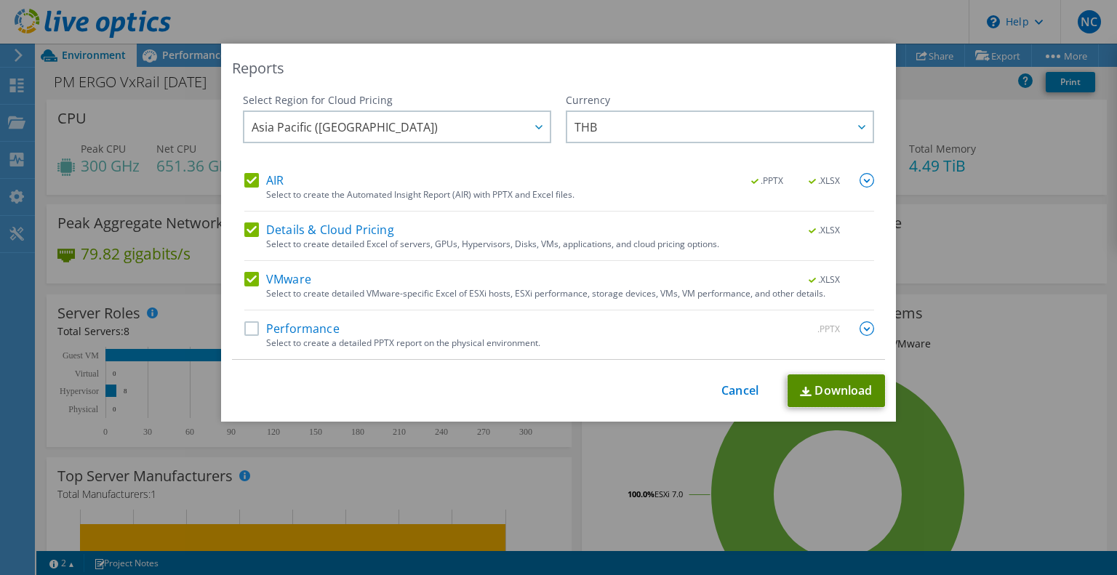
drag, startPoint x: 812, startPoint y: 388, endPoint x: 809, endPoint y: 334, distance: 53.9
click at [812, 388] on link "Download" at bounding box center [836, 391] width 97 height 33
click at [959, 137] on div "Reports Select Region for Cloud Pricing Asia Pacific (Hong Kong) Asia Pacific (…" at bounding box center [558, 288] width 1117 height 488
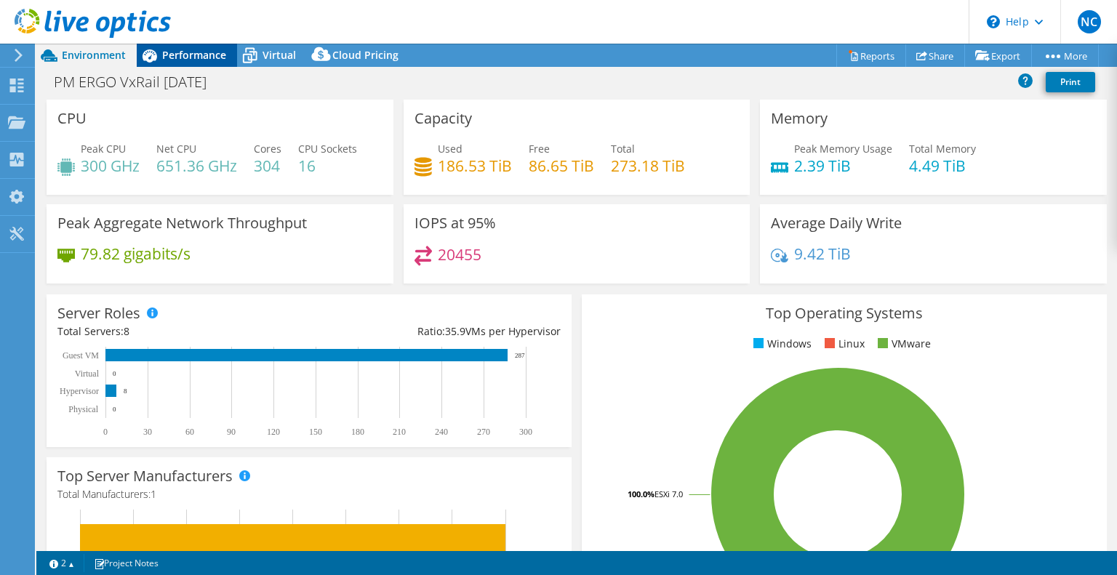
click at [195, 49] on span "Performance" at bounding box center [194, 55] width 64 height 14
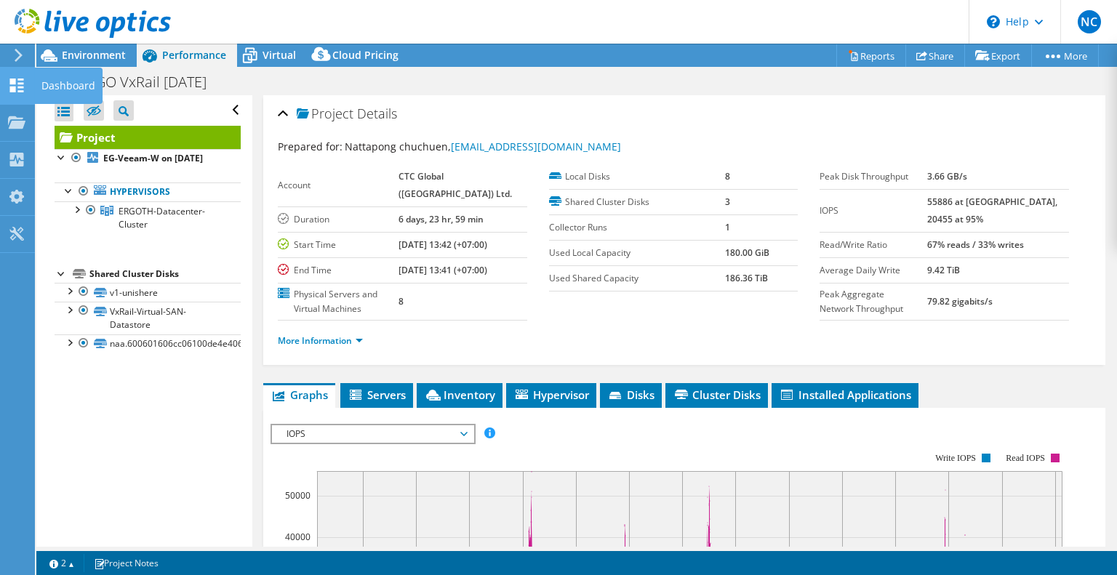
click at [16, 79] on icon at bounding box center [16, 86] width 17 height 14
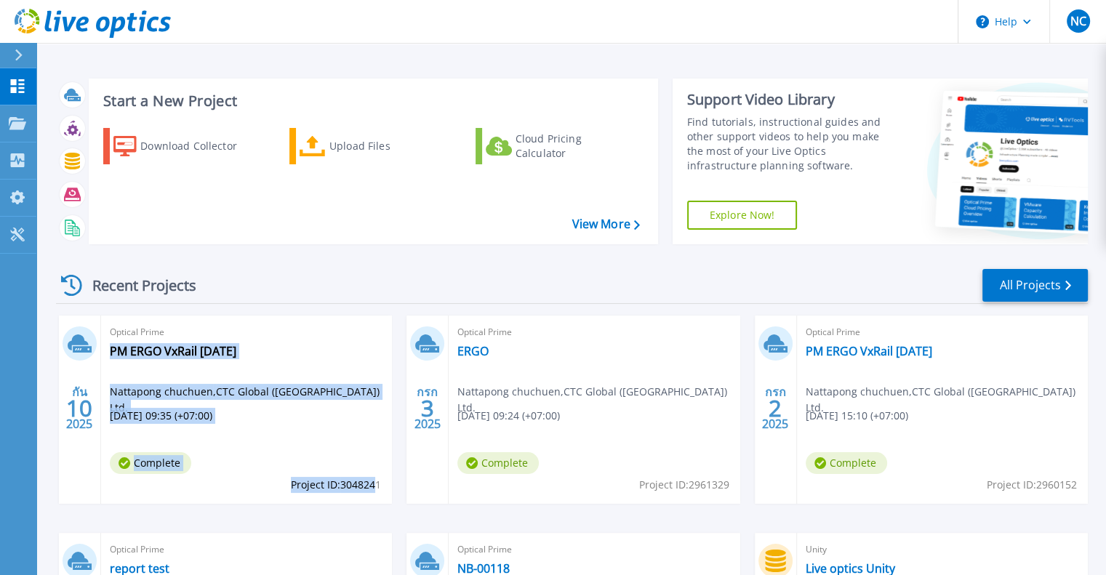
drag, startPoint x: 343, startPoint y: 488, endPoint x: 365, endPoint y: 485, distance: 22.0
click at [365, 485] on div "Optical Prime PM ERGO VxRail [DATE] Nattapong chuchuen , [GEOGRAPHIC_DATA] Glob…" at bounding box center [246, 410] width 291 height 188
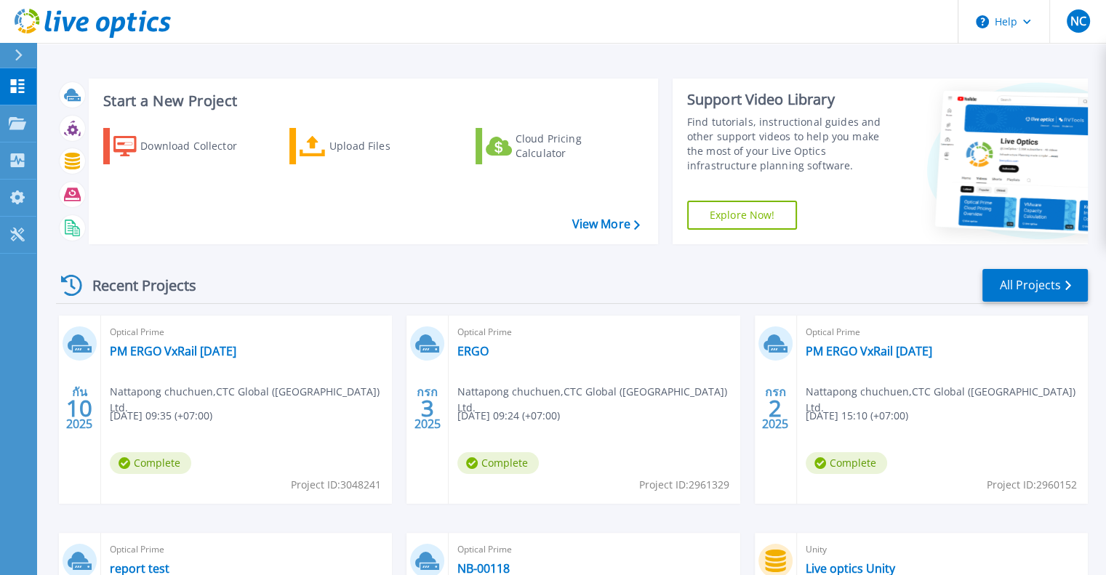
click at [387, 522] on div "กัน 10 2025 Optical Prime PM ERGO VxRail [DATE] Nattapong chuchuen , [GEOGRAPHI…" at bounding box center [566, 533] width 1044 height 435
drag, startPoint x: 344, startPoint y: 486, endPoint x: 371, endPoint y: 486, distance: 26.9
click at [371, 486] on span "Project ID: 3048241" at bounding box center [336, 485] width 90 height 16
click at [361, 506] on div "กัน 10 2025 Optical Prime PM ERGO VxRail [DATE] Nattapong chuchuen , [GEOGRAPHI…" at bounding box center [566, 533] width 1044 height 435
click at [343, 488] on span "Project ID: 3048241" at bounding box center [336, 485] width 90 height 16
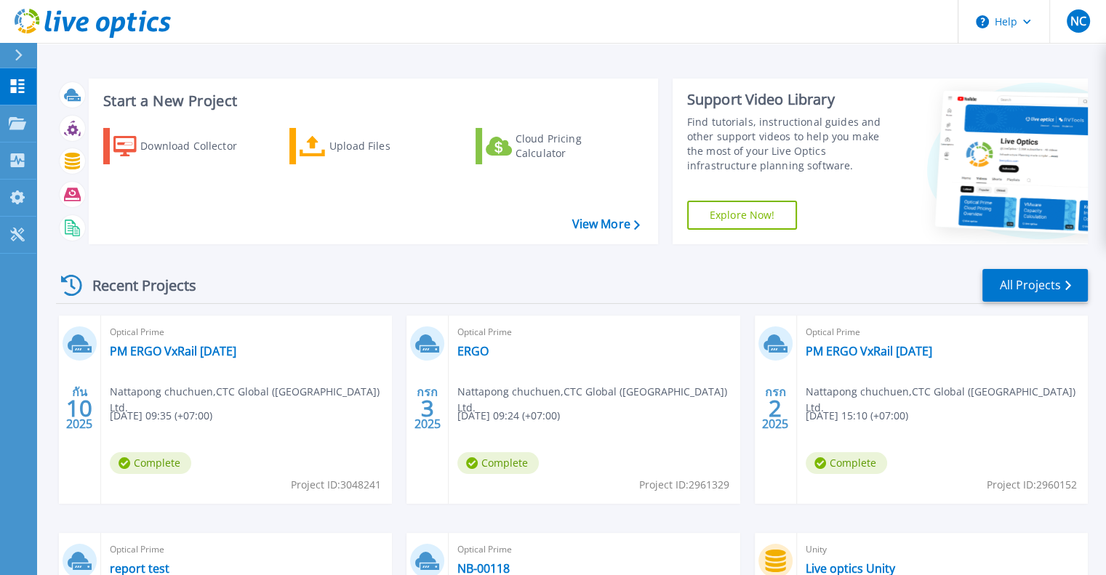
click at [332, 508] on div "กัน 10 2025 Optical Prime PM ERGO VxRail [DATE] Nattapong chuchuen , [GEOGRAPHI…" at bounding box center [566, 533] width 1044 height 435
drag, startPoint x: 338, startPoint y: 483, endPoint x: 380, endPoint y: 488, distance: 41.8
click at [380, 488] on span "Project ID: 3048241" at bounding box center [336, 485] width 90 height 16
copy span "3048241"
click at [215, 350] on link "PM ERGO VxRail [DATE]" at bounding box center [173, 351] width 127 height 15
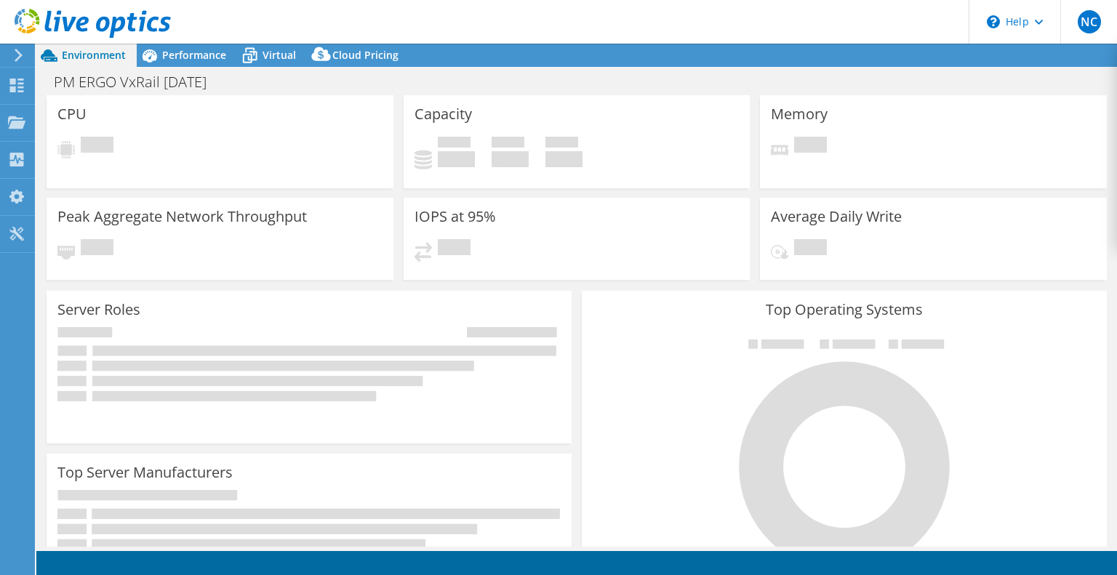
select select "[GEOGRAPHIC_DATA]"
select select "THB"
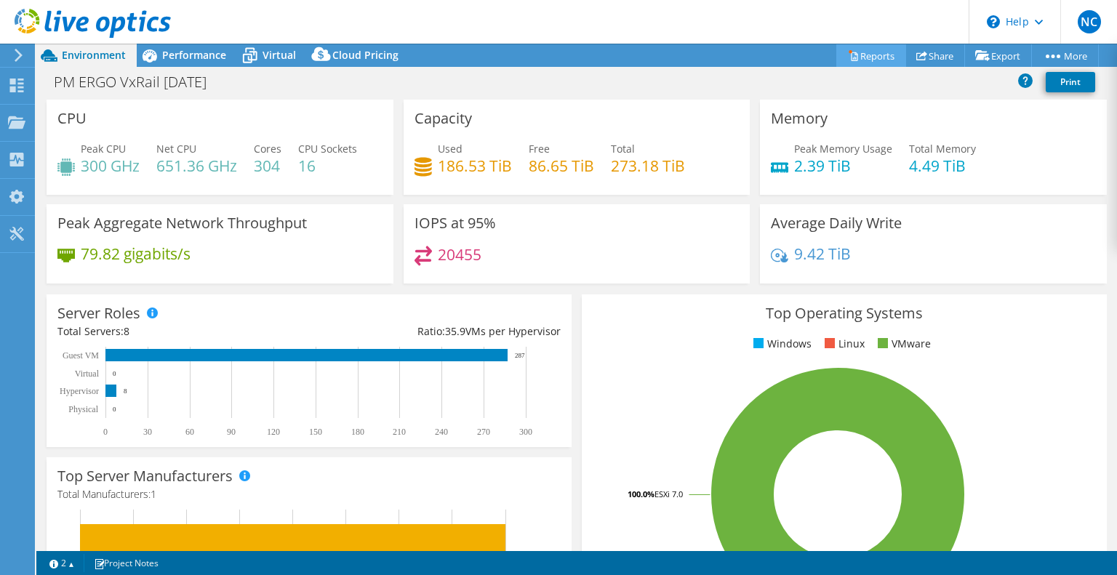
click at [883, 52] on link "Reports" at bounding box center [871, 55] width 70 height 23
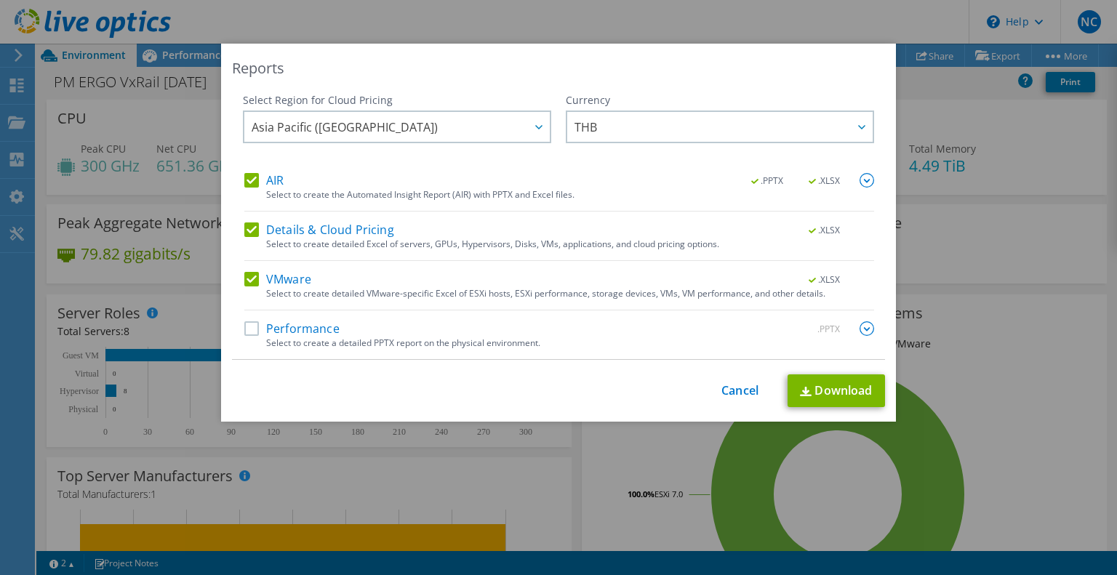
click at [245, 327] on label "Performance" at bounding box center [291, 328] width 95 height 15
click at [0, 0] on input "Performance" at bounding box center [0, 0] width 0 height 0
click at [819, 369] on div "Reports Select Region for Cloud Pricing Asia Pacific ([GEOGRAPHIC_DATA]) [GEOGR…" at bounding box center [558, 233] width 675 height 378
click at [820, 377] on link "Download" at bounding box center [836, 391] width 97 height 33
